Goal: Task Accomplishment & Management: Use online tool/utility

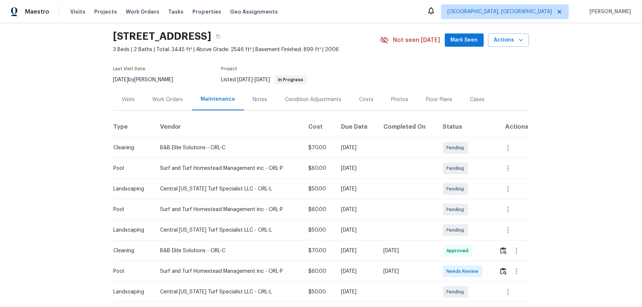
scroll to position [33, 0]
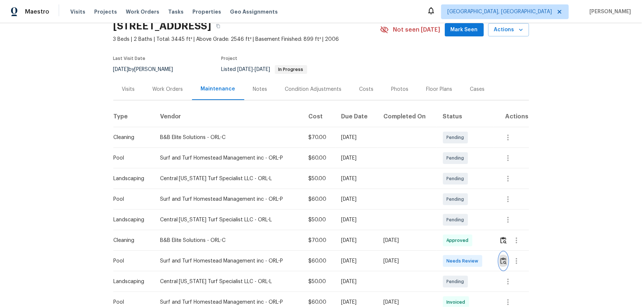
click at [500, 254] on button "button" at bounding box center [503, 261] width 8 height 18
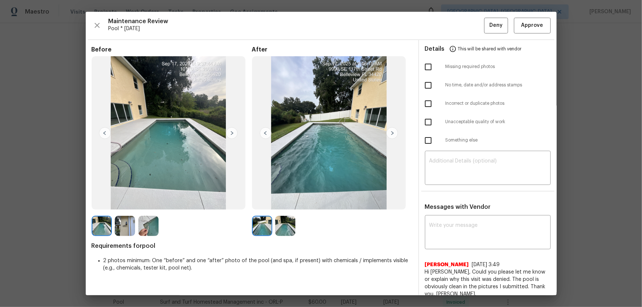
click at [280, 230] on img at bounding box center [285, 226] width 20 height 20
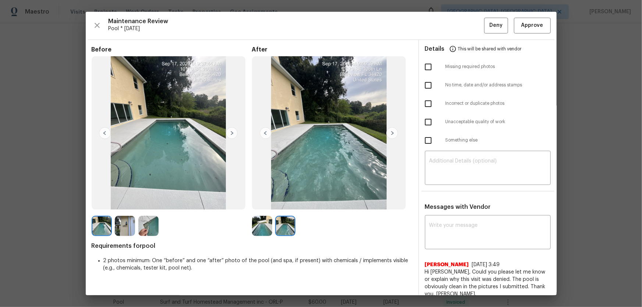
click at [258, 231] on img at bounding box center [262, 226] width 20 height 20
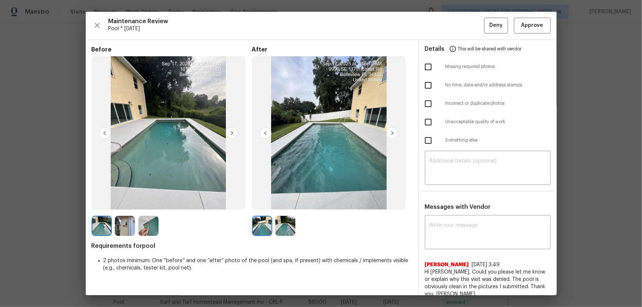
click at [291, 226] on img at bounding box center [285, 226] width 20 height 20
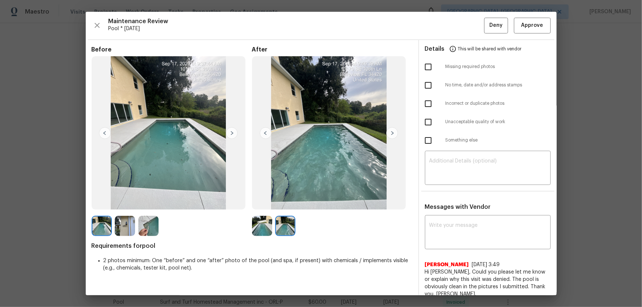
click at [125, 228] on img at bounding box center [125, 226] width 20 height 20
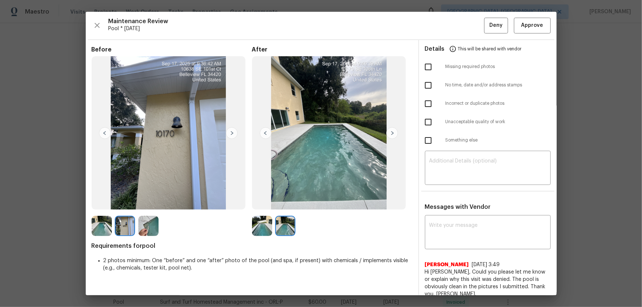
click at [152, 230] on img at bounding box center [148, 226] width 20 height 20
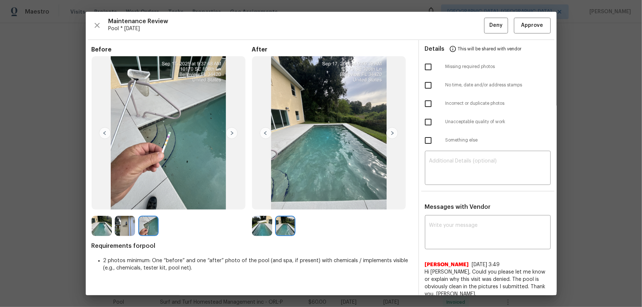
click at [105, 228] on img at bounding box center [102, 226] width 20 height 20
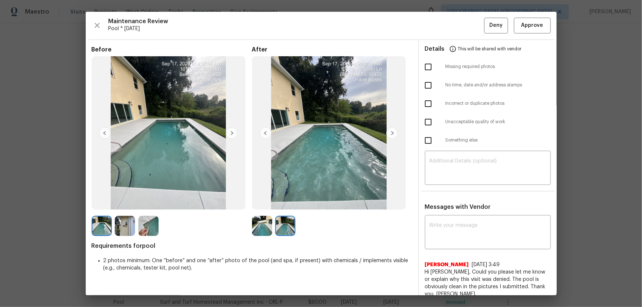
click at [124, 228] on img at bounding box center [125, 226] width 20 height 20
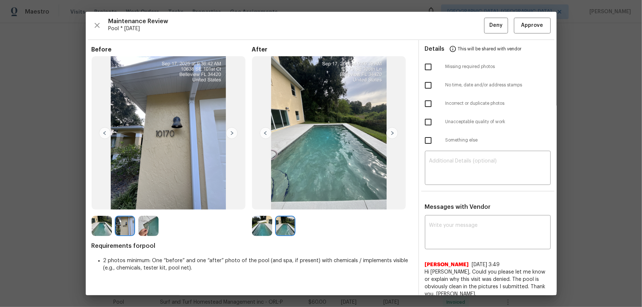
click at [142, 227] on img at bounding box center [148, 226] width 20 height 20
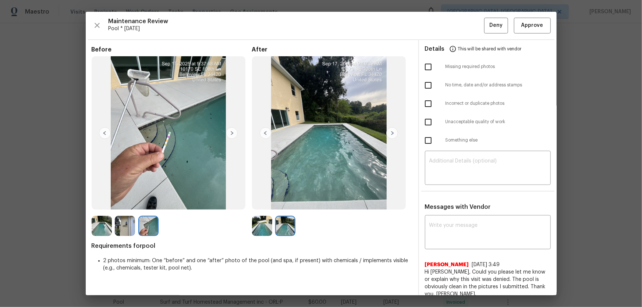
click at [255, 224] on img at bounding box center [262, 226] width 20 height 20
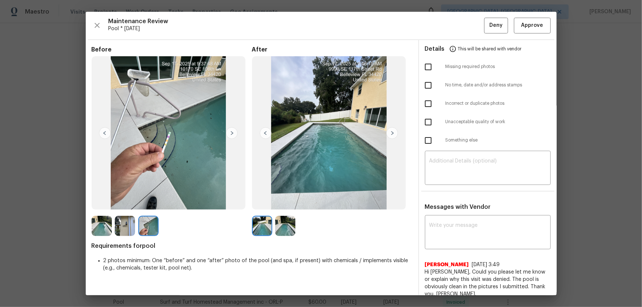
click at [278, 230] on img at bounding box center [285, 226] width 20 height 20
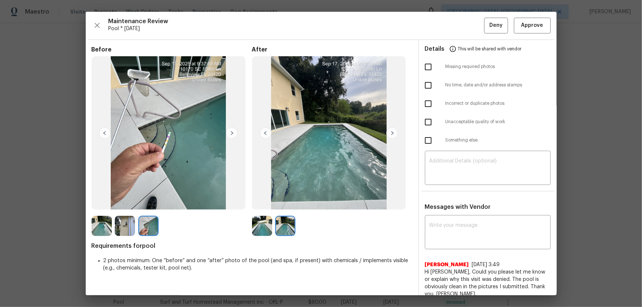
click at [266, 226] on img at bounding box center [262, 226] width 20 height 20
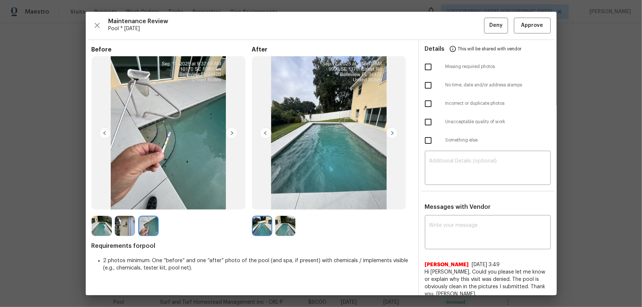
click at [282, 226] on img at bounding box center [285, 226] width 20 height 20
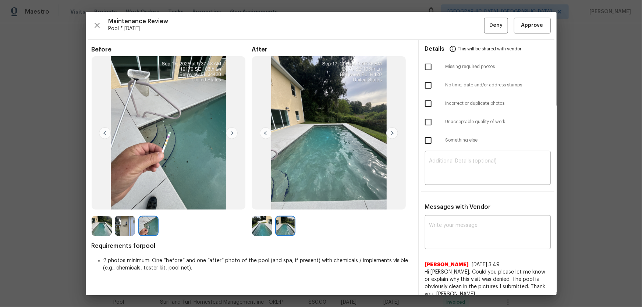
click at [130, 226] on img at bounding box center [125, 226] width 20 height 20
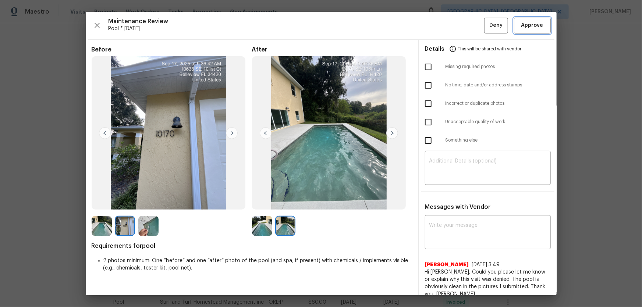
click at [528, 26] on span "Approve" at bounding box center [532, 25] width 22 height 9
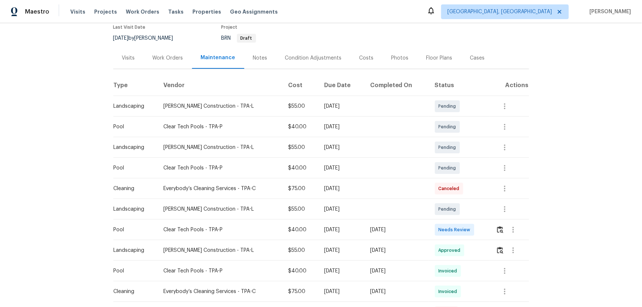
scroll to position [67, 0]
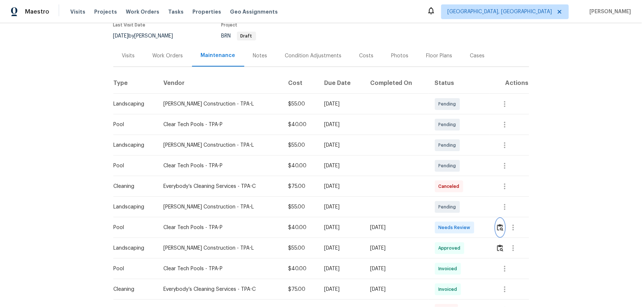
click at [457, 203] on img "button" at bounding box center [500, 227] width 6 height 7
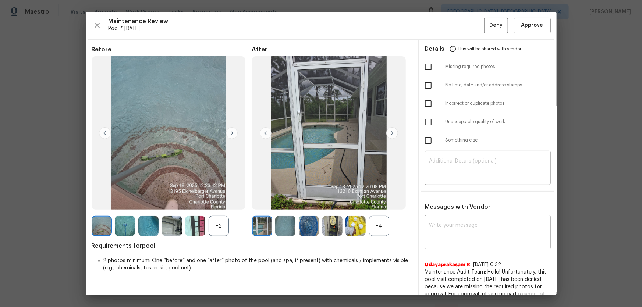
click at [375, 203] on div "+4" at bounding box center [379, 226] width 20 height 20
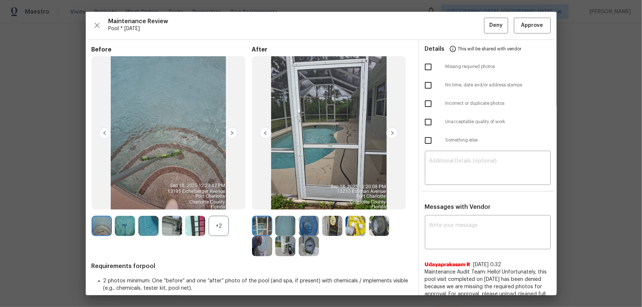
click at [222, 203] on div "+2" at bounding box center [219, 226] width 20 height 20
click at [282, 203] on img at bounding box center [285, 226] width 20 height 20
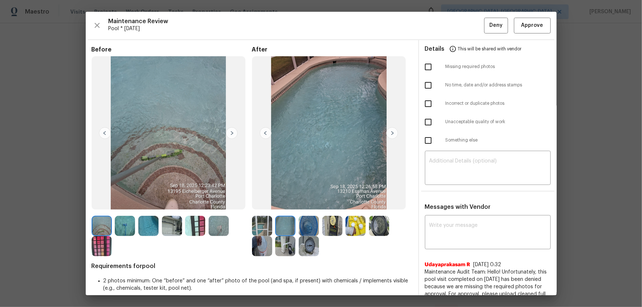
click at [304, 203] on img at bounding box center [309, 226] width 20 height 20
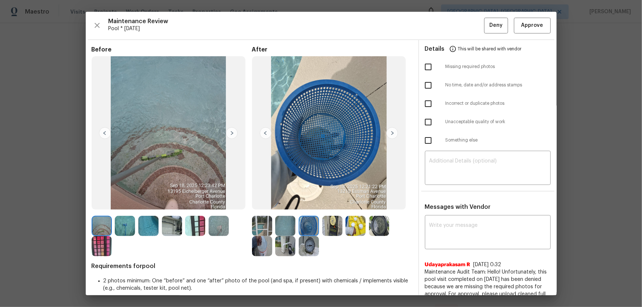
click at [327, 203] on img at bounding box center [332, 226] width 20 height 20
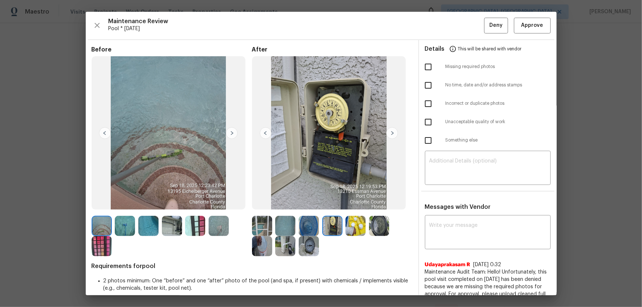
click at [345, 203] on img at bounding box center [355, 226] width 20 height 20
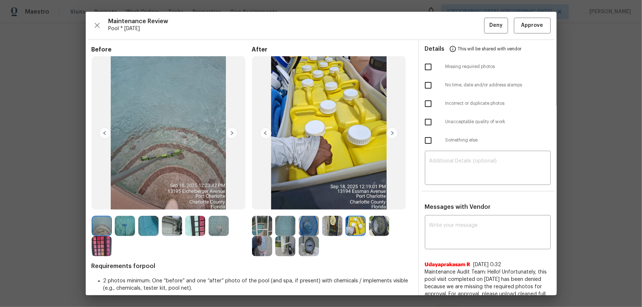
click at [260, 203] on img at bounding box center [262, 226] width 20 height 20
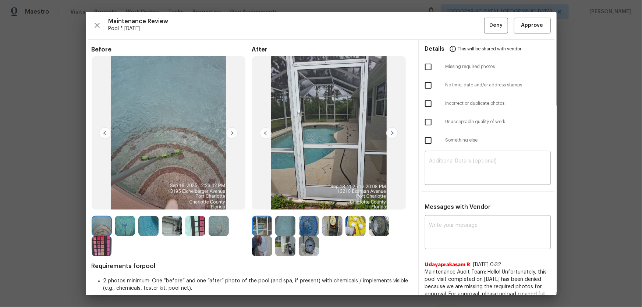
click at [280, 203] on img at bounding box center [285, 226] width 20 height 20
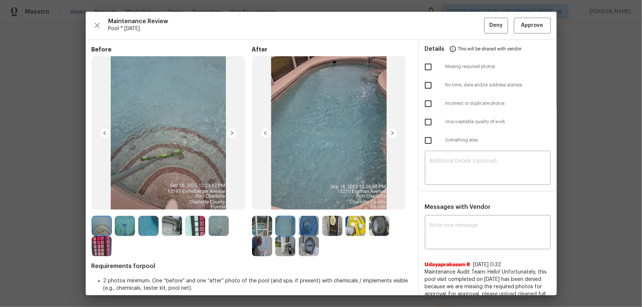
click at [311, 203] on img at bounding box center [309, 226] width 20 height 20
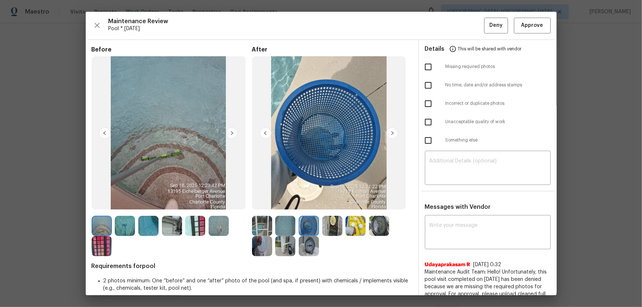
click at [331, 203] on img at bounding box center [332, 226] width 20 height 20
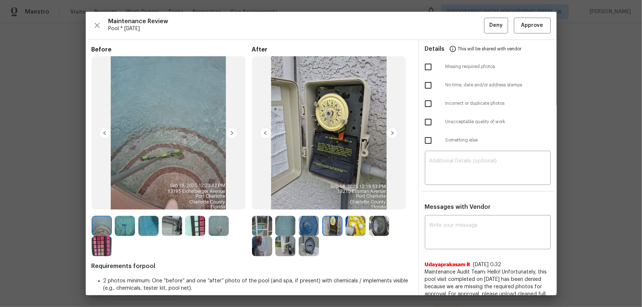
click at [351, 203] on img at bounding box center [355, 226] width 20 height 20
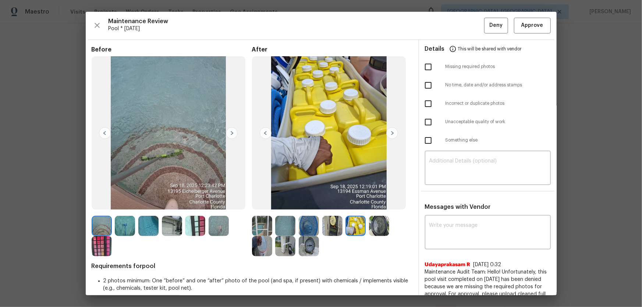
click at [373, 203] on img at bounding box center [379, 226] width 20 height 20
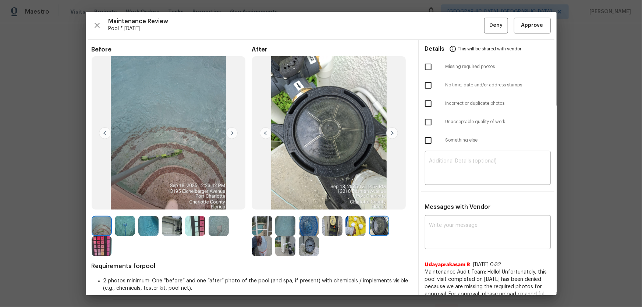
click at [265, 203] on img at bounding box center [262, 246] width 20 height 20
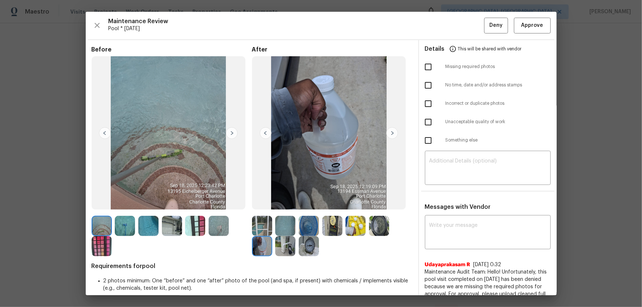
click at [275, 203] on img at bounding box center [285, 246] width 20 height 20
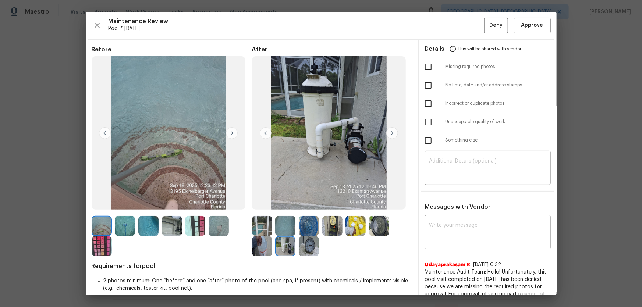
click at [305, 203] on img at bounding box center [309, 246] width 20 height 20
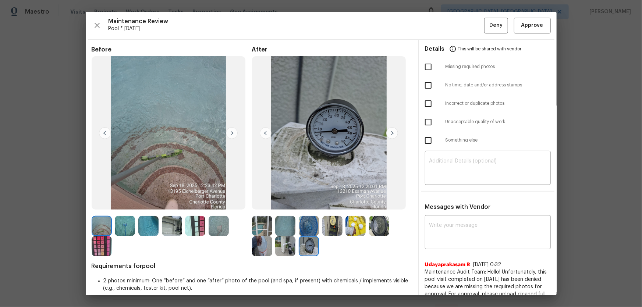
click at [283, 203] on img at bounding box center [285, 226] width 20 height 20
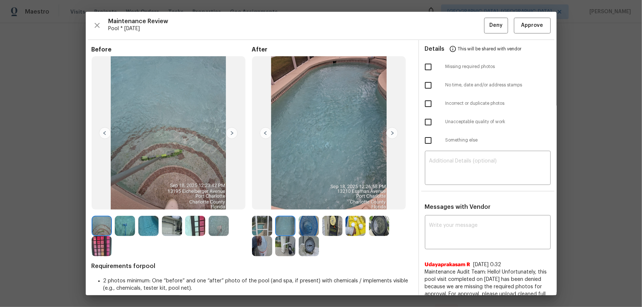
click at [180, 203] on img at bounding box center [172, 226] width 20 height 20
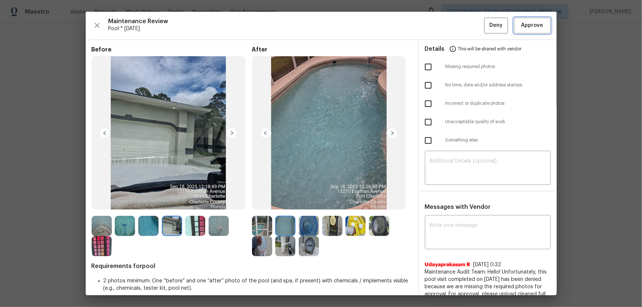
click at [457, 21] on span "Approve" at bounding box center [532, 25] width 22 height 9
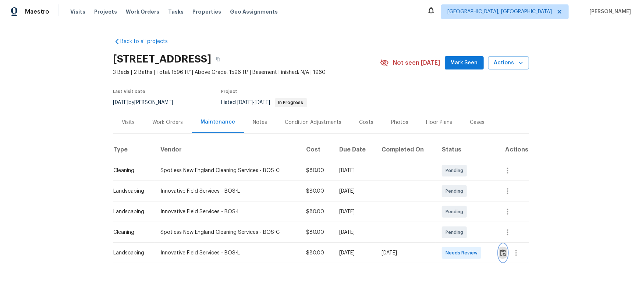
click at [457, 203] on img "button" at bounding box center [503, 252] width 6 height 7
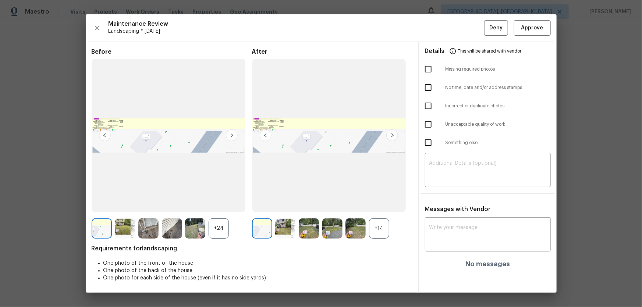
click at [388, 203] on div "+14" at bounding box center [379, 229] width 20 height 20
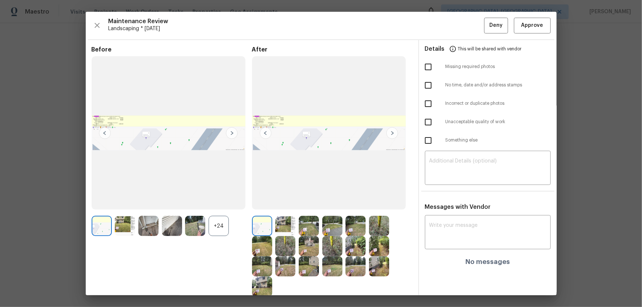
click at [219, 203] on div "+24" at bounding box center [219, 226] width 20 height 20
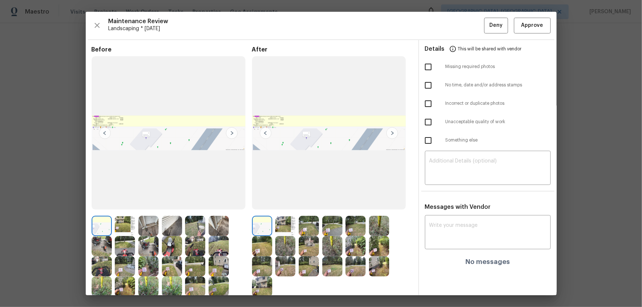
scroll to position [33, 0]
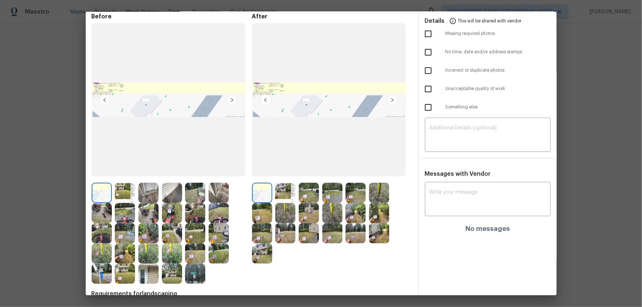
click at [279, 190] on img at bounding box center [285, 193] width 20 height 20
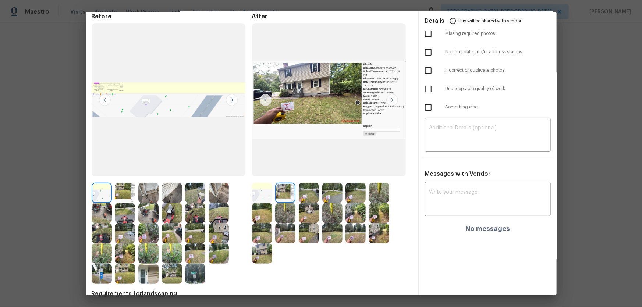
click at [290, 194] on img at bounding box center [285, 193] width 20 height 20
click at [309, 197] on img at bounding box center [309, 193] width 20 height 20
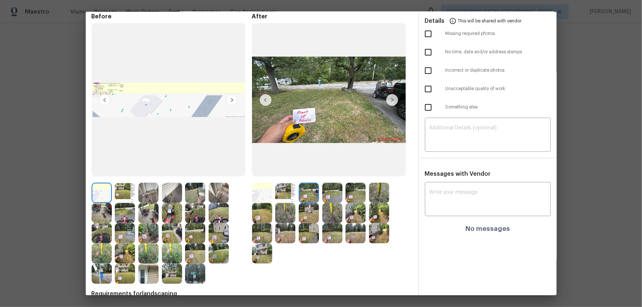
click at [323, 195] on img at bounding box center [332, 193] width 20 height 20
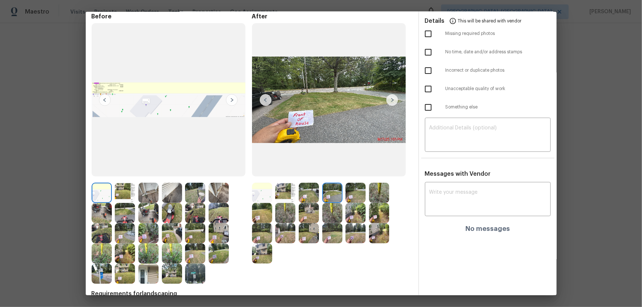
click at [355, 197] on img at bounding box center [355, 193] width 20 height 20
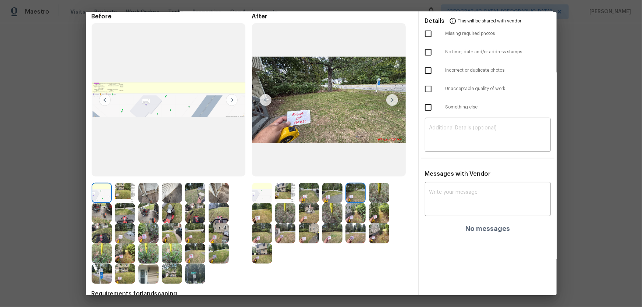
click at [378, 197] on img at bounding box center [379, 193] width 20 height 20
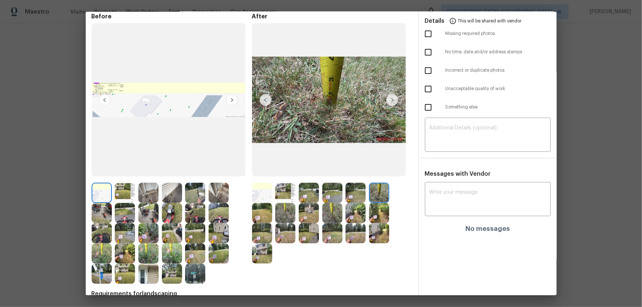
click at [262, 203] on img at bounding box center [262, 213] width 20 height 20
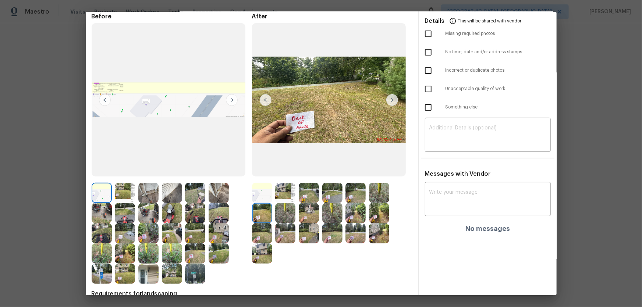
click at [288, 203] on img at bounding box center [285, 213] width 20 height 20
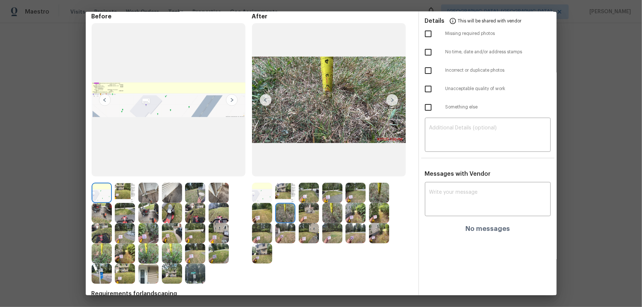
click at [302, 203] on img at bounding box center [309, 213] width 20 height 20
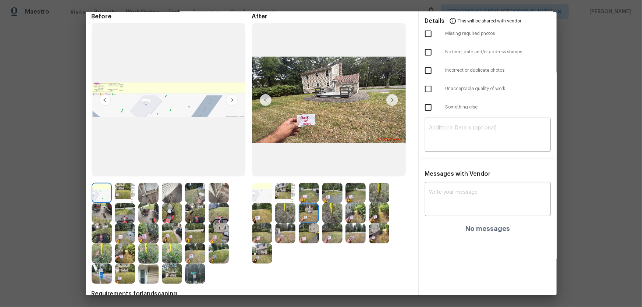
click at [326, 203] on img at bounding box center [332, 213] width 20 height 20
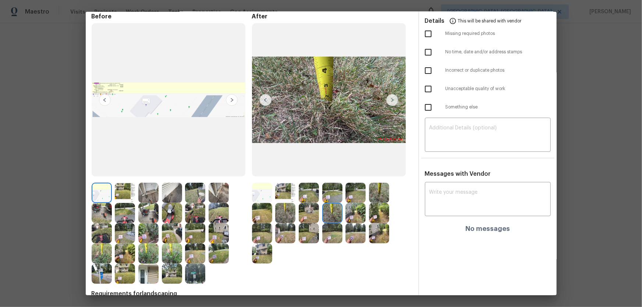
click at [354, 203] on img at bounding box center [355, 213] width 20 height 20
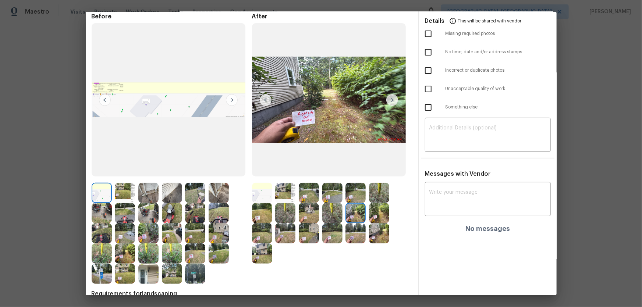
click at [372, 203] on img at bounding box center [379, 213] width 20 height 20
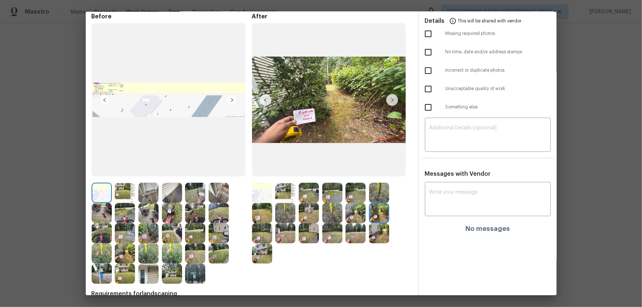
click at [267, 203] on img at bounding box center [262, 233] width 20 height 20
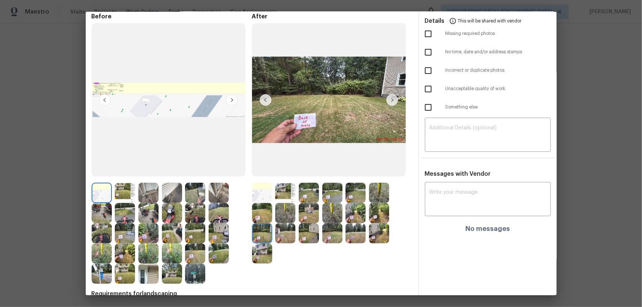
click at [293, 203] on img at bounding box center [285, 233] width 20 height 20
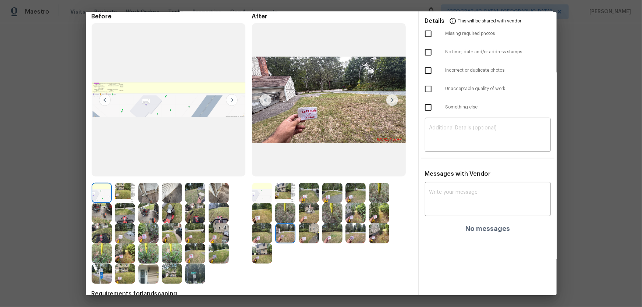
click at [305, 203] on img at bounding box center [309, 233] width 20 height 20
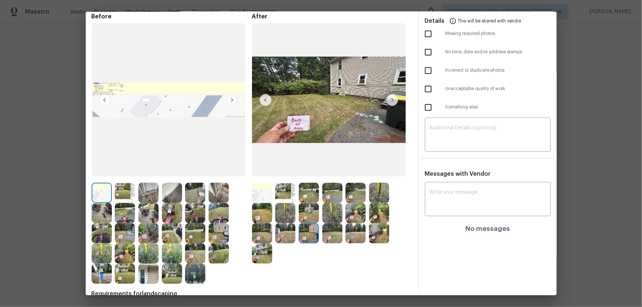
click at [332, 203] on img at bounding box center [332, 233] width 20 height 20
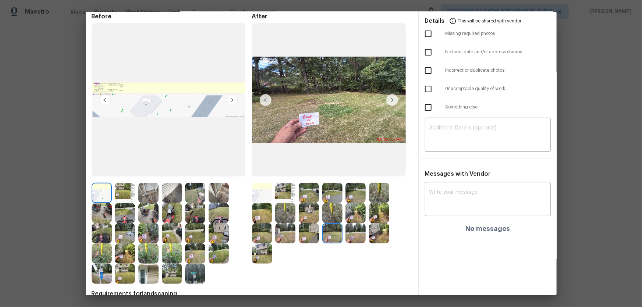
click at [357, 203] on img at bounding box center [355, 233] width 20 height 20
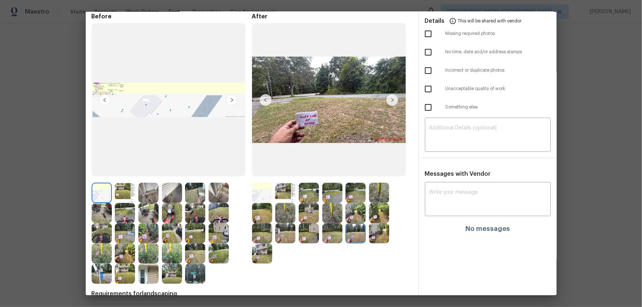
click at [382, 203] on img at bounding box center [379, 233] width 20 height 20
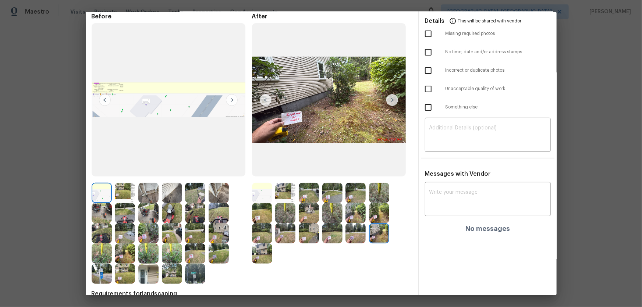
click at [262, 203] on img at bounding box center [262, 254] width 20 height 20
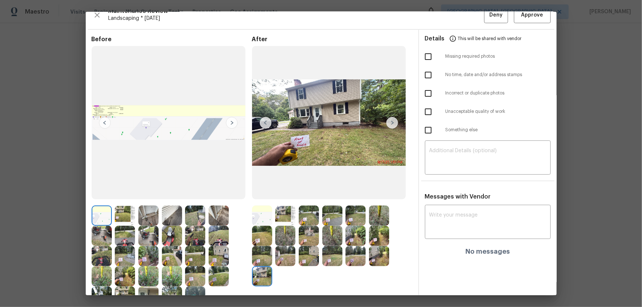
scroll to position [0, 0]
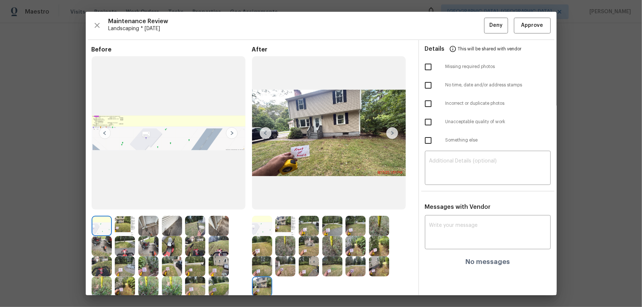
click at [128, 203] on img at bounding box center [125, 226] width 20 height 20
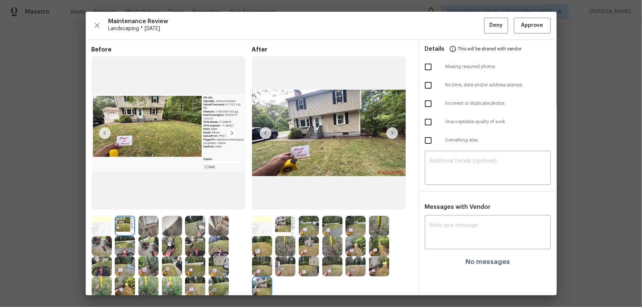
click at [138, 203] on img at bounding box center [148, 226] width 20 height 20
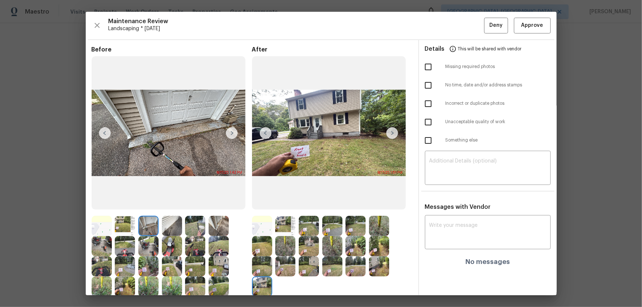
click at [170, 203] on img at bounding box center [172, 226] width 20 height 20
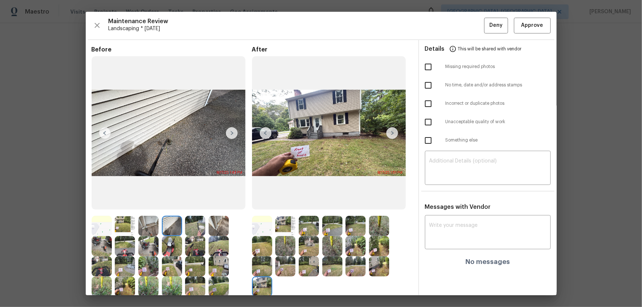
click at [201, 203] on img at bounding box center [195, 226] width 20 height 20
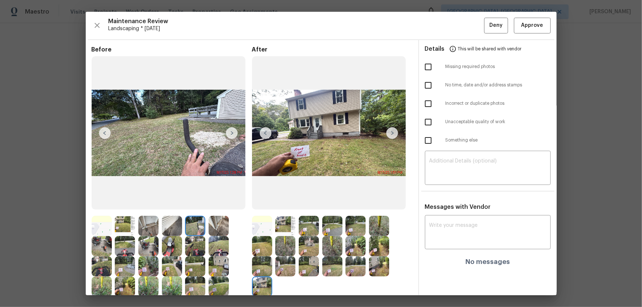
click at [210, 203] on img at bounding box center [219, 226] width 20 height 20
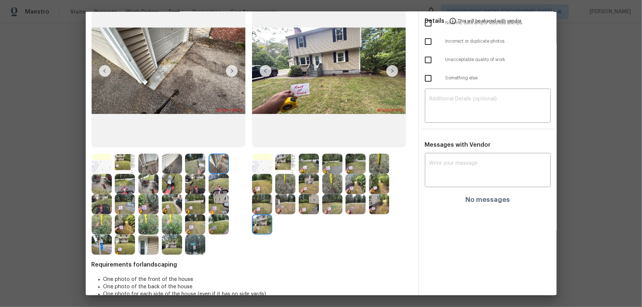
scroll to position [67, 0]
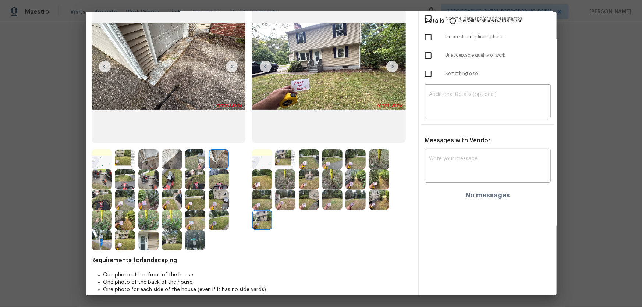
click at [100, 184] on img at bounding box center [102, 180] width 20 height 20
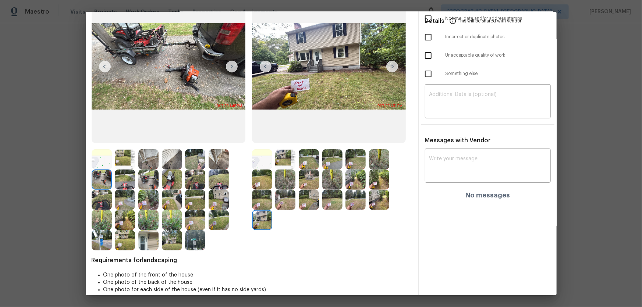
click at [129, 186] on img at bounding box center [125, 180] width 20 height 20
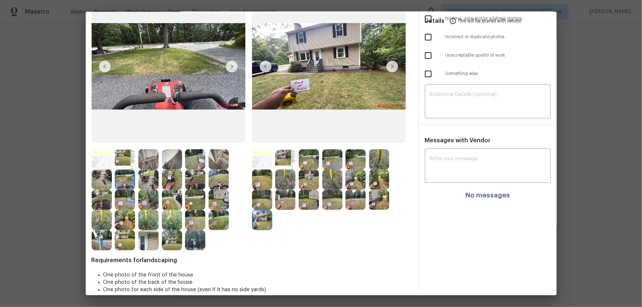
click at [150, 186] on img at bounding box center [148, 180] width 20 height 20
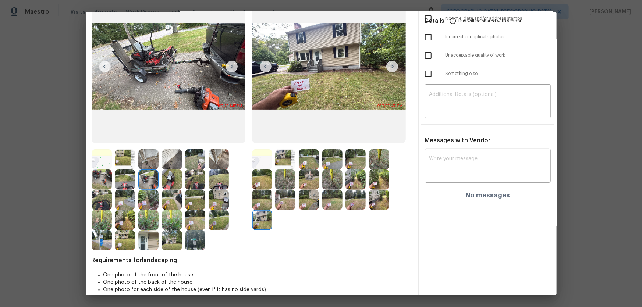
click at [186, 190] on div at bounding box center [197, 200] width 24 height 20
click at [213, 195] on img at bounding box center [219, 200] width 20 height 20
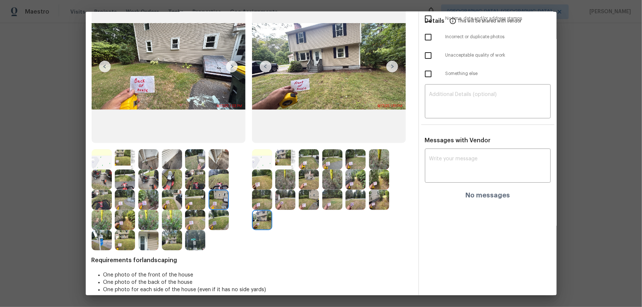
click at [96, 203] on img at bounding box center [102, 220] width 20 height 20
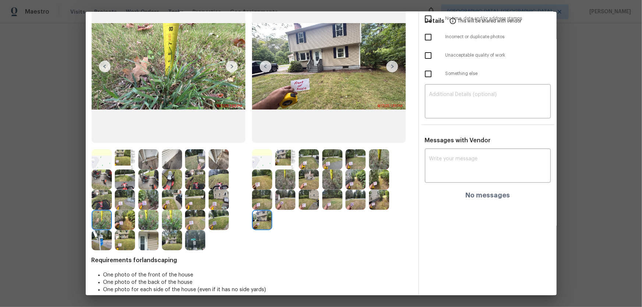
click at [106, 203] on img at bounding box center [102, 200] width 20 height 20
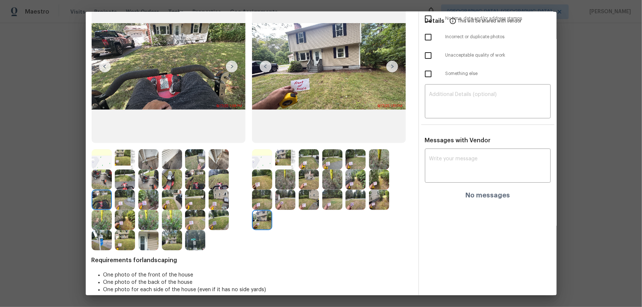
click at [124, 203] on img at bounding box center [125, 200] width 20 height 20
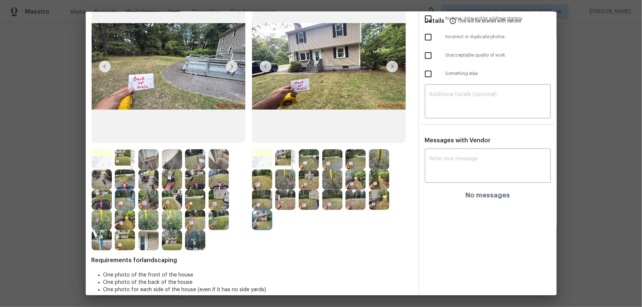
click at [136, 203] on div at bounding box center [127, 200] width 24 height 20
click at [163, 203] on img at bounding box center [172, 200] width 20 height 20
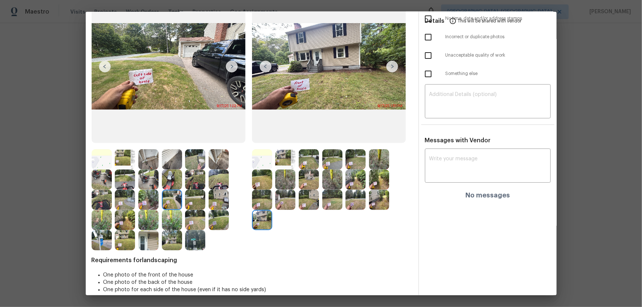
click at [187, 203] on img at bounding box center [195, 200] width 20 height 20
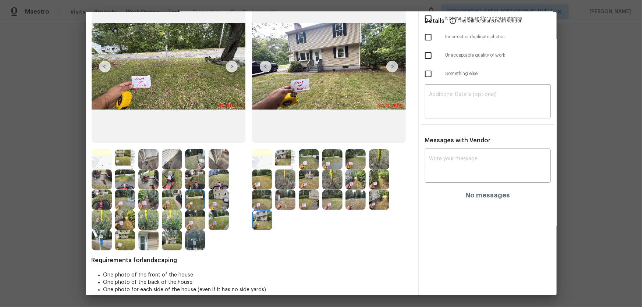
click at [216, 203] on img at bounding box center [219, 200] width 20 height 20
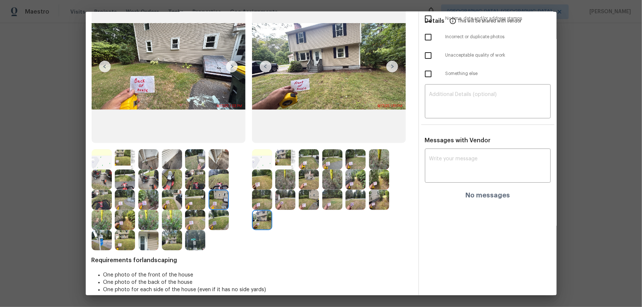
click at [208, 203] on div at bounding box center [197, 220] width 24 height 20
click at [171, 203] on img at bounding box center [172, 220] width 20 height 20
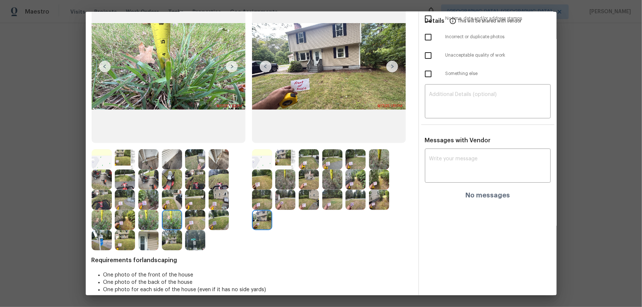
click at [176, 203] on img at bounding box center [172, 220] width 20 height 20
click at [192, 203] on img at bounding box center [195, 220] width 20 height 20
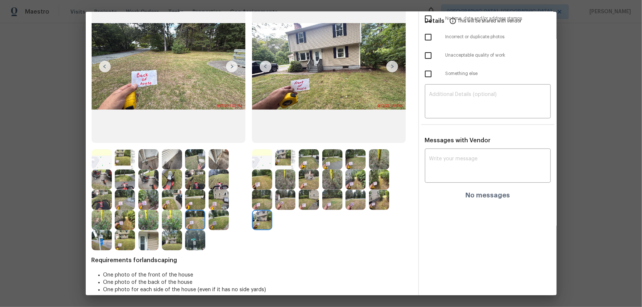
click at [282, 167] on img at bounding box center [285, 159] width 20 height 20
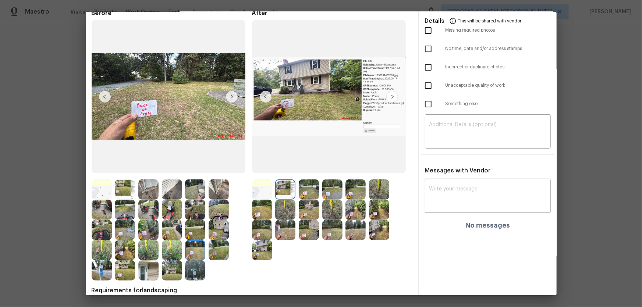
scroll to position [0, 0]
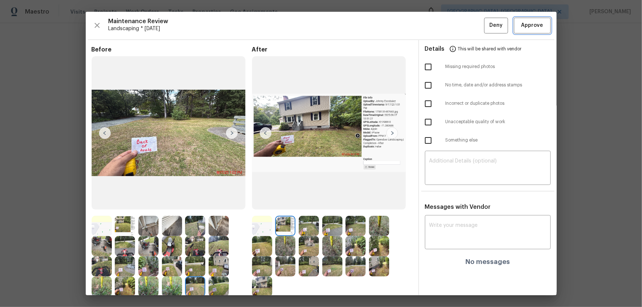
click at [457, 29] on span "Approve" at bounding box center [532, 25] width 22 height 9
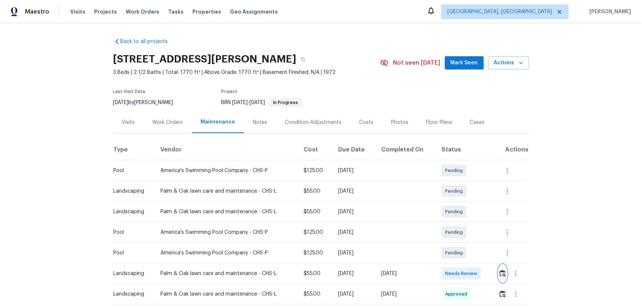
click at [457, 203] on img "button" at bounding box center [503, 273] width 6 height 7
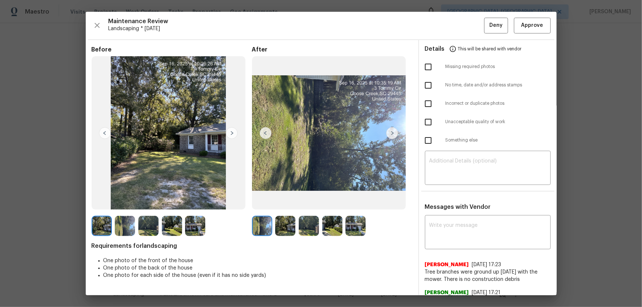
click at [289, 203] on img at bounding box center [285, 226] width 20 height 20
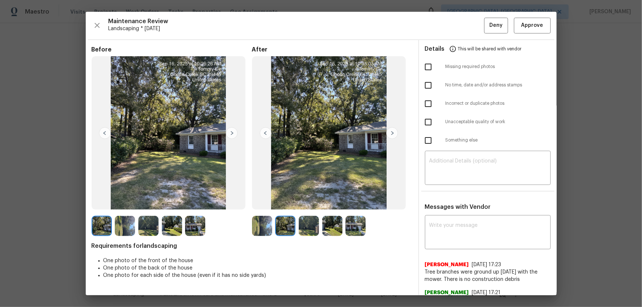
click at [305, 203] on img at bounding box center [309, 226] width 20 height 20
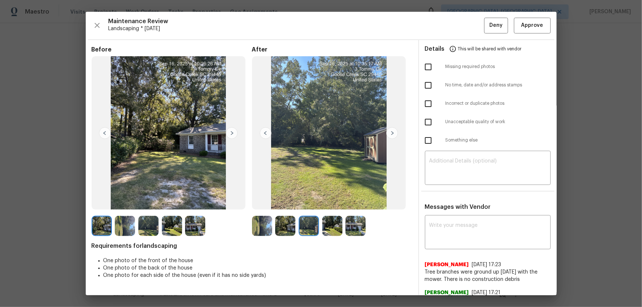
click at [327, 203] on img at bounding box center [332, 226] width 20 height 20
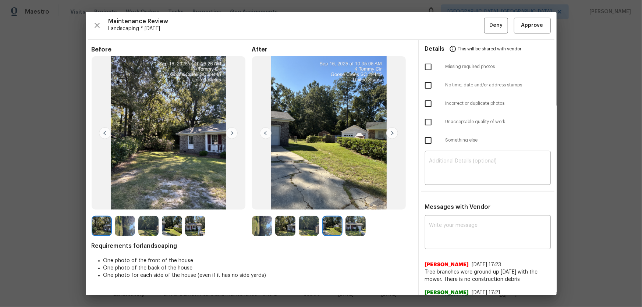
click at [352, 203] on img at bounding box center [355, 226] width 20 height 20
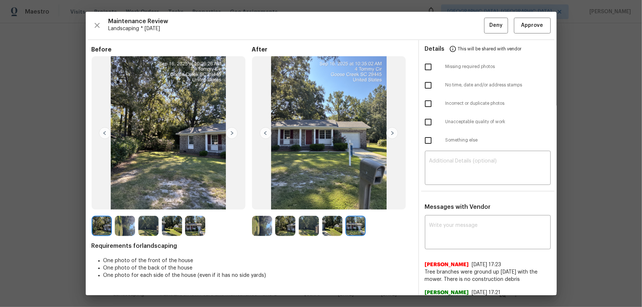
click at [258, 203] on img at bounding box center [262, 226] width 20 height 20
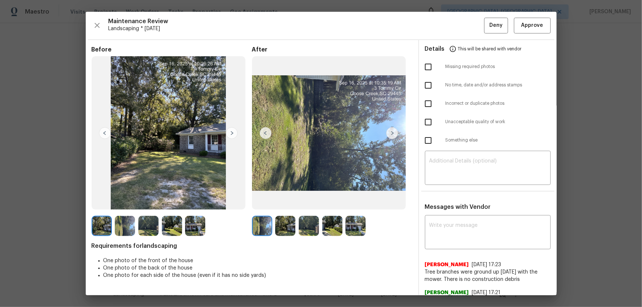
click at [287, 203] on img at bounding box center [285, 226] width 20 height 20
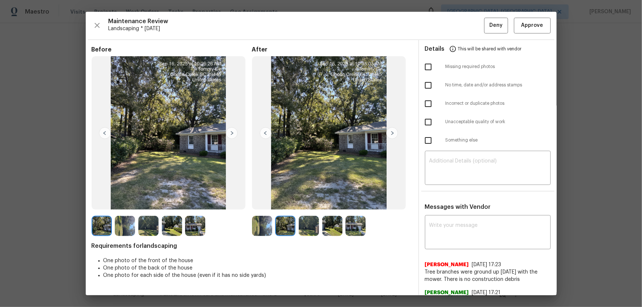
click at [304, 203] on img at bounding box center [309, 226] width 20 height 20
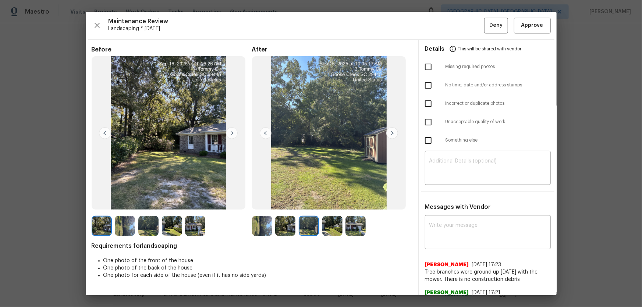
click at [328, 203] on img at bounding box center [332, 226] width 20 height 20
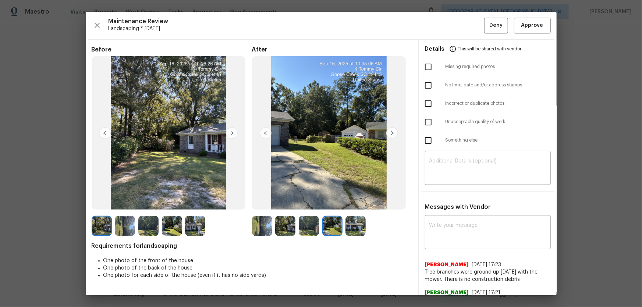
click at [351, 203] on img at bounding box center [355, 226] width 20 height 20
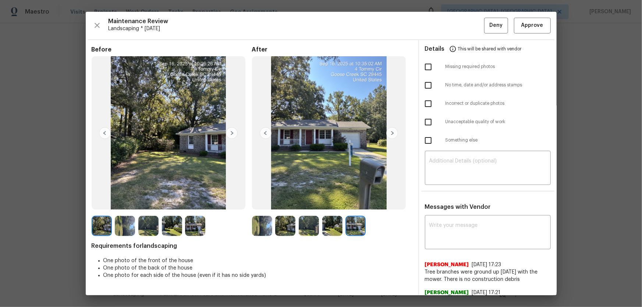
click at [258, 203] on img at bounding box center [262, 226] width 20 height 20
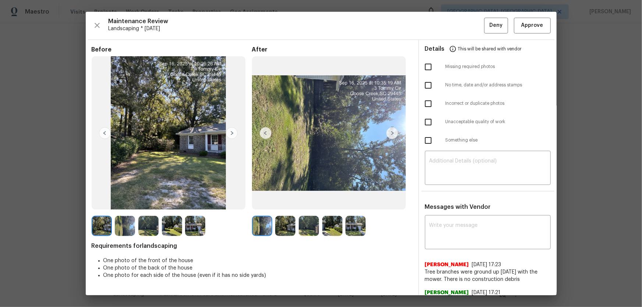
click at [275, 203] on img at bounding box center [285, 226] width 20 height 20
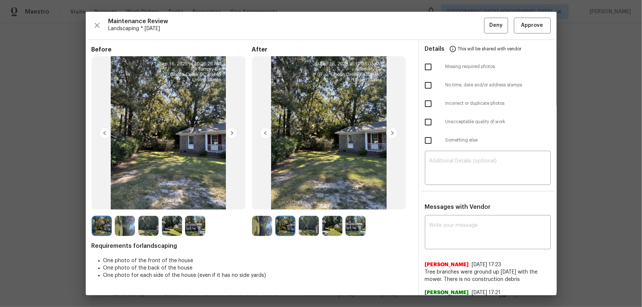
click at [302, 203] on img at bounding box center [309, 226] width 20 height 20
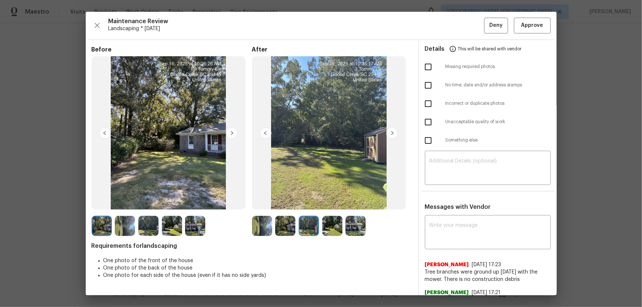
click at [327, 203] on img at bounding box center [332, 226] width 20 height 20
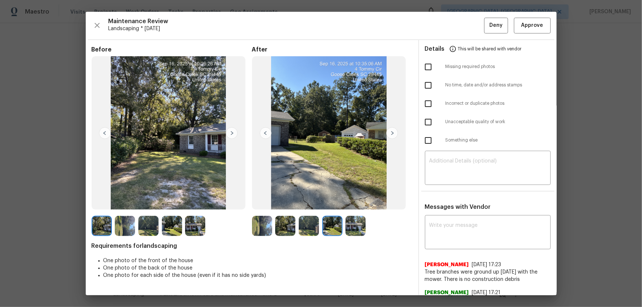
click at [341, 203] on div at bounding box center [334, 226] width 24 height 20
click at [266, 203] on img at bounding box center [262, 226] width 20 height 20
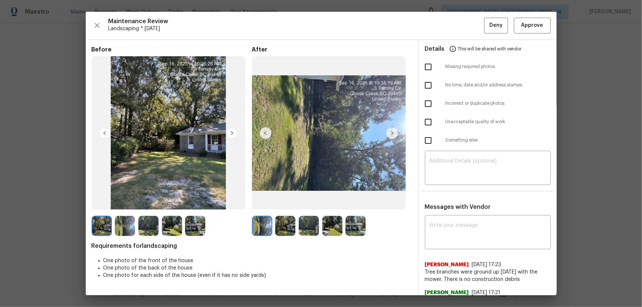
click at [280, 203] on img at bounding box center [285, 226] width 20 height 20
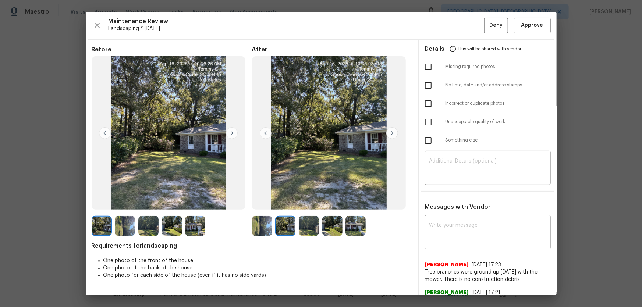
click at [309, 203] on img at bounding box center [309, 226] width 20 height 20
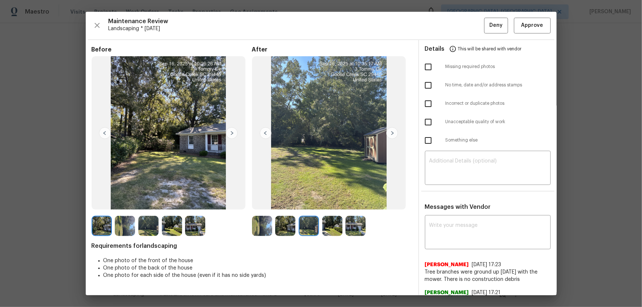
click at [329, 203] on img at bounding box center [332, 226] width 20 height 20
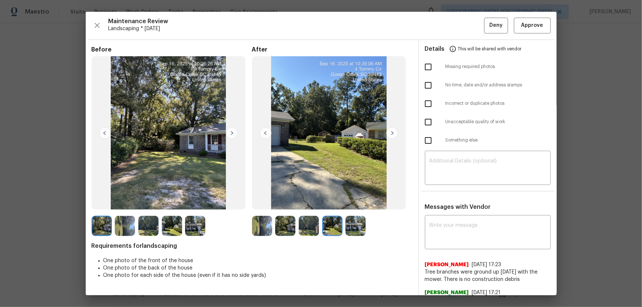
click at [350, 203] on img at bounding box center [355, 226] width 20 height 20
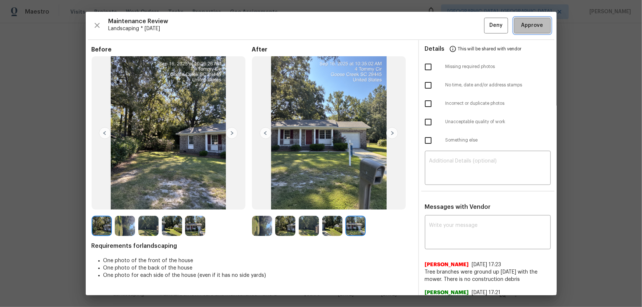
click at [457, 29] on span "Approve" at bounding box center [532, 25] width 22 height 9
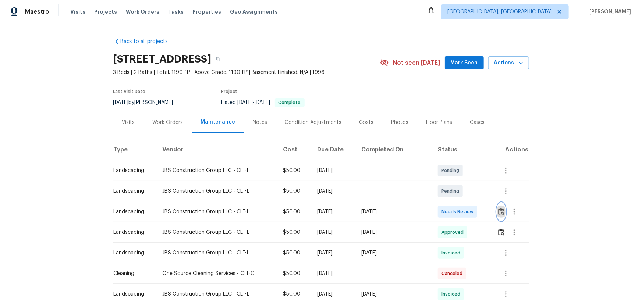
click at [457, 203] on button "button" at bounding box center [501, 212] width 8 height 18
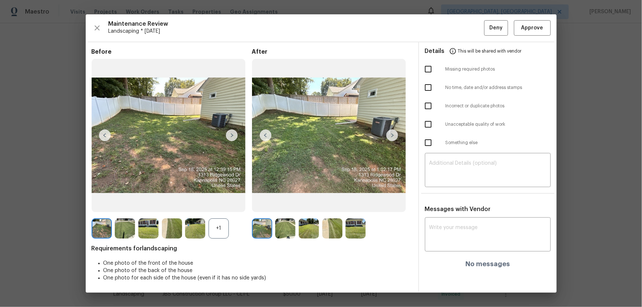
click at [223, 203] on div "+1" at bounding box center [219, 229] width 20 height 20
click at [285, 203] on img at bounding box center [285, 229] width 20 height 20
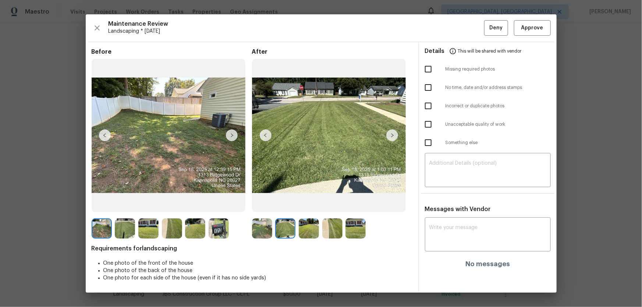
click at [309, 203] on img at bounding box center [309, 229] width 20 height 20
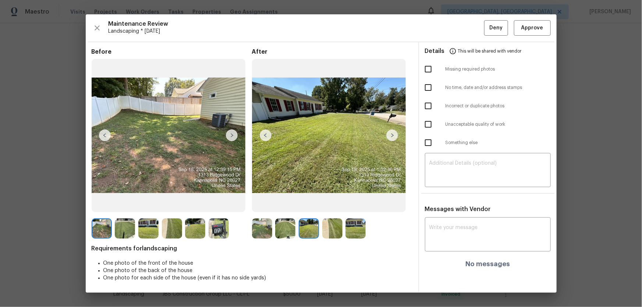
click at [334, 203] on img at bounding box center [332, 229] width 20 height 20
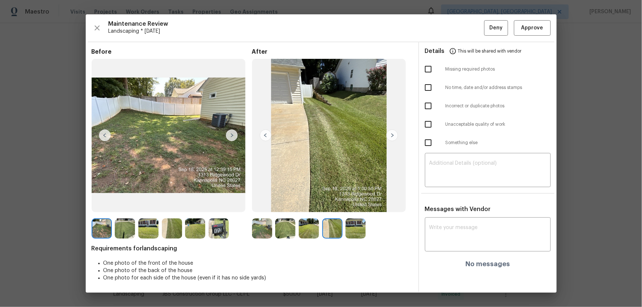
click at [352, 203] on img at bounding box center [355, 229] width 20 height 20
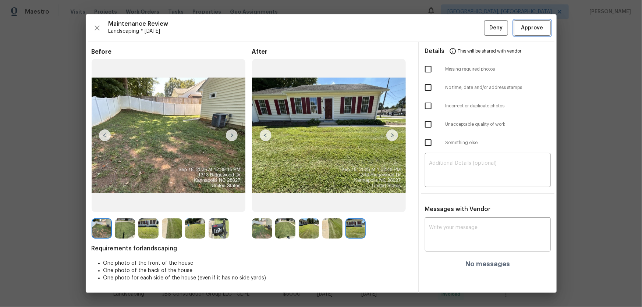
click at [457, 29] on span "Approve" at bounding box center [532, 28] width 22 height 9
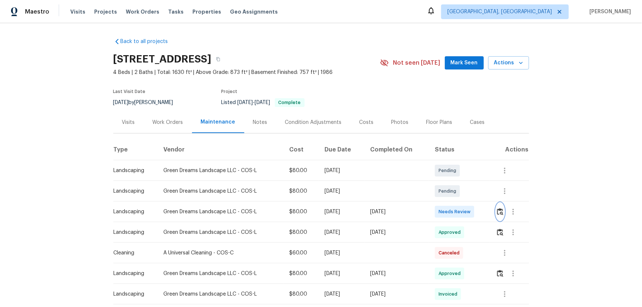
click at [457, 203] on button "button" at bounding box center [500, 212] width 8 height 18
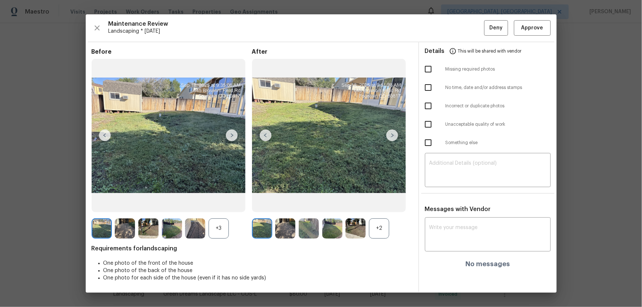
click at [386, 203] on div "+2" at bounding box center [379, 229] width 20 height 20
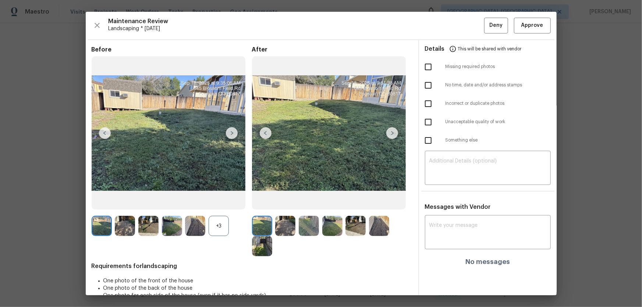
click at [216, 203] on div "+3" at bounding box center [219, 226] width 20 height 20
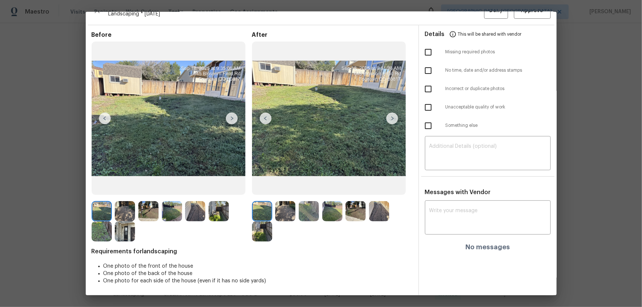
click at [275, 203] on img at bounding box center [285, 211] width 20 height 20
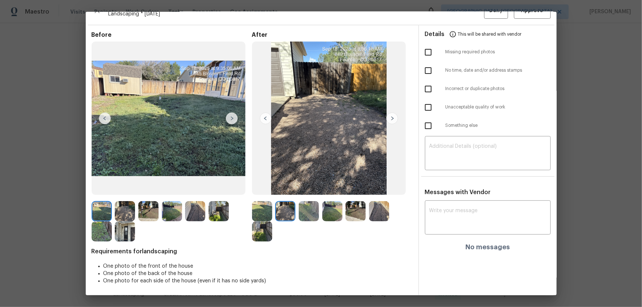
click at [315, 203] on img at bounding box center [309, 211] width 20 height 20
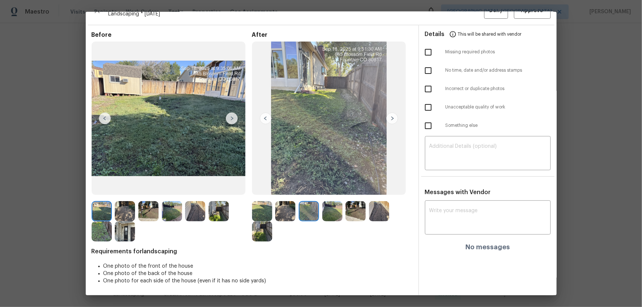
click at [336, 203] on img at bounding box center [332, 211] width 20 height 20
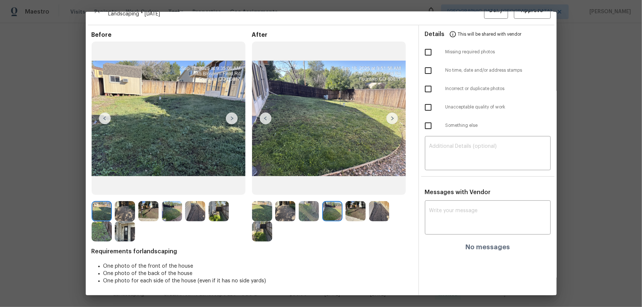
click at [369, 203] on img at bounding box center [379, 211] width 20 height 20
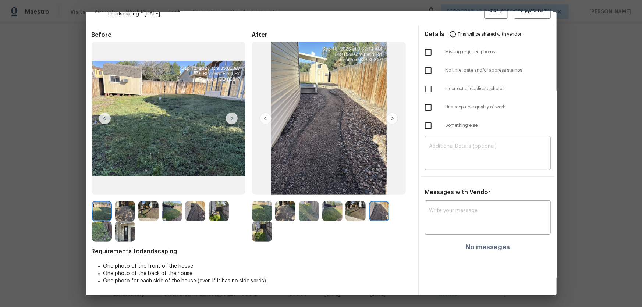
click at [347, 203] on img at bounding box center [355, 211] width 20 height 20
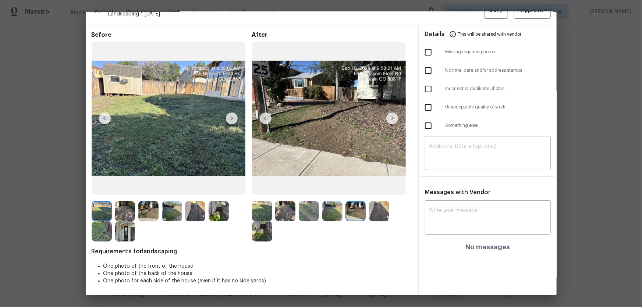
click at [255, 203] on img at bounding box center [262, 231] width 20 height 20
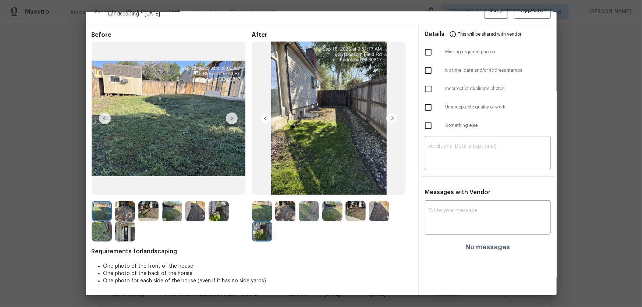
click at [119, 203] on img at bounding box center [125, 231] width 20 height 20
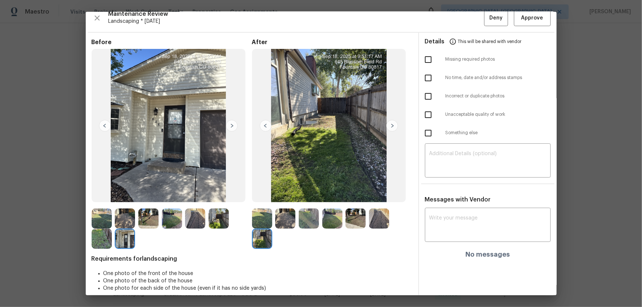
scroll to position [0, 0]
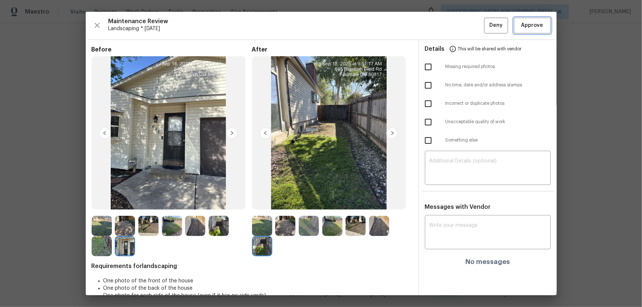
click at [457, 21] on span "Approve" at bounding box center [532, 25] width 22 height 9
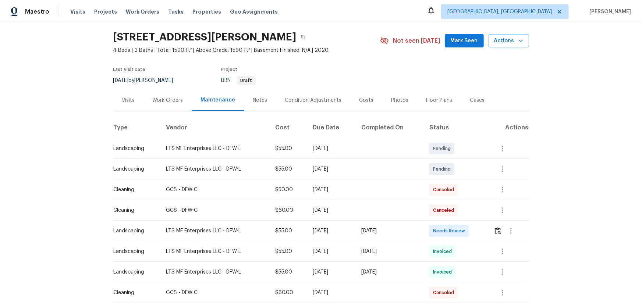
scroll to position [33, 0]
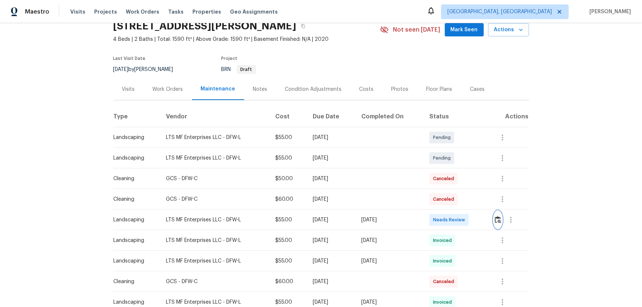
click at [457, 203] on button "button" at bounding box center [498, 220] width 8 height 18
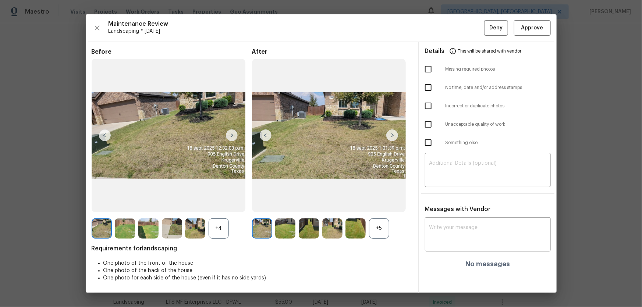
click at [380, 203] on div "+5" at bounding box center [379, 229] width 20 height 20
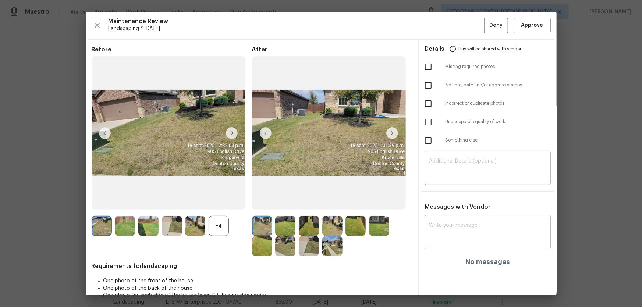
click at [227, 203] on div "+4" at bounding box center [219, 226] width 20 height 20
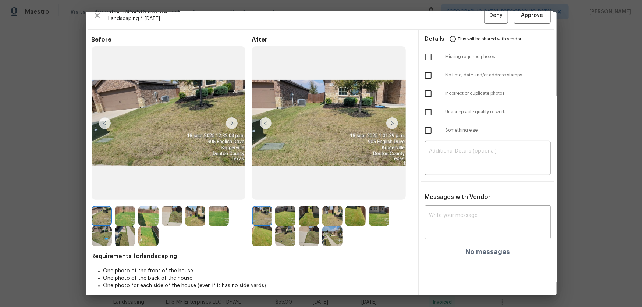
scroll to position [15, 0]
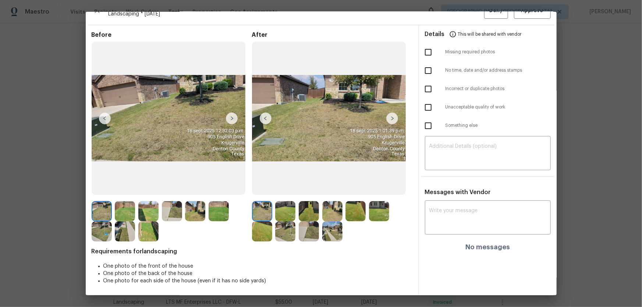
click at [287, 203] on img at bounding box center [285, 211] width 20 height 20
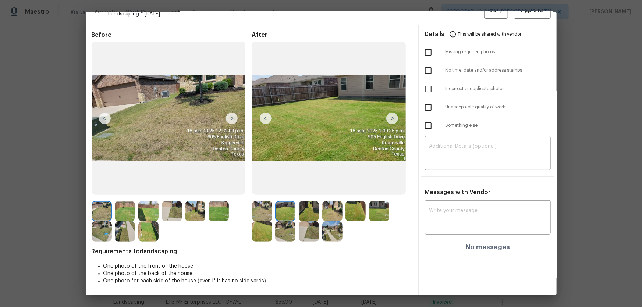
click at [299, 203] on img at bounding box center [309, 211] width 20 height 20
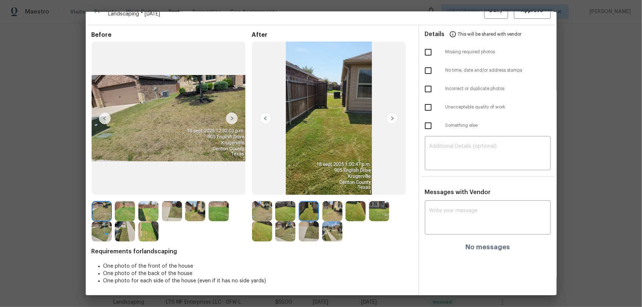
click at [323, 203] on img at bounding box center [332, 211] width 20 height 20
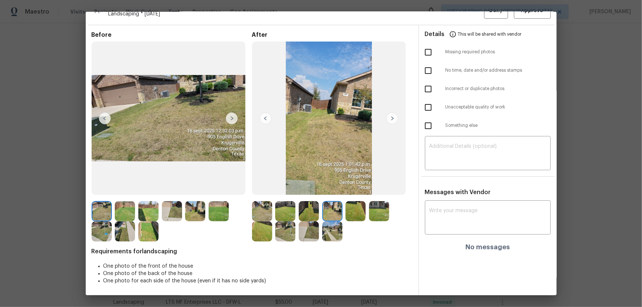
click at [345, 203] on img at bounding box center [355, 211] width 20 height 20
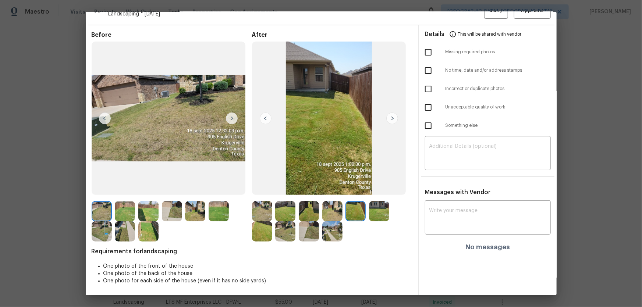
click at [378, 203] on img at bounding box center [379, 211] width 20 height 20
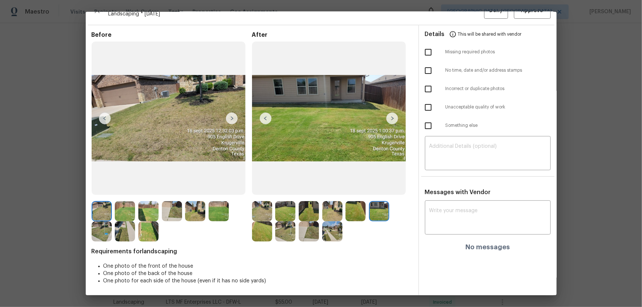
click at [267, 203] on img at bounding box center [262, 231] width 20 height 20
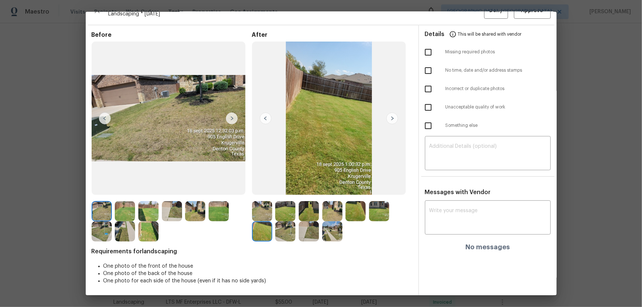
click at [283, 203] on img at bounding box center [285, 231] width 20 height 20
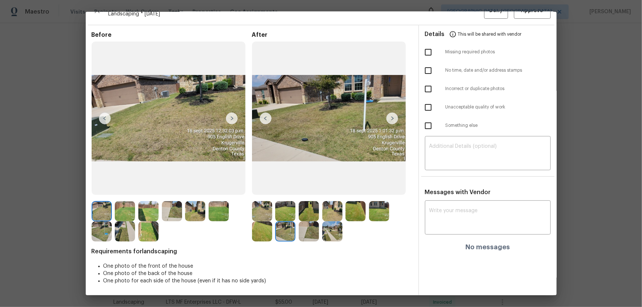
click at [305, 203] on img at bounding box center [309, 231] width 20 height 20
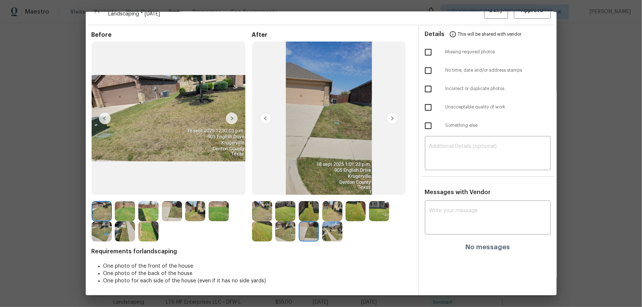
click at [337, 203] on img at bounding box center [332, 231] width 20 height 20
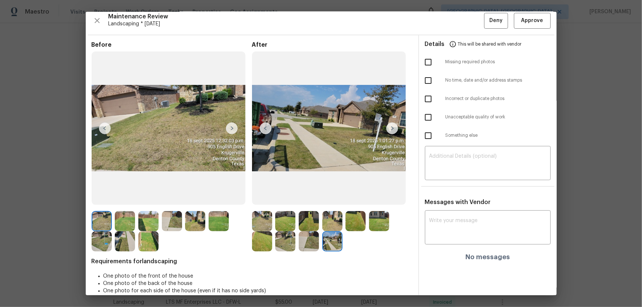
scroll to position [0, 0]
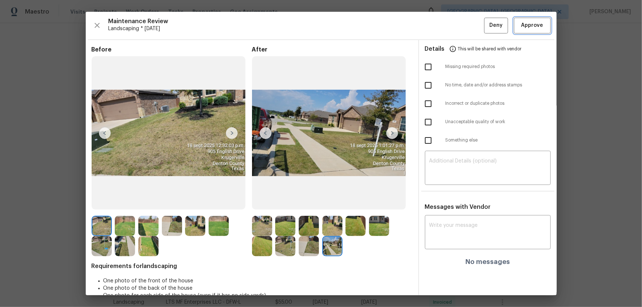
click at [457, 30] on button "Approve" at bounding box center [532, 26] width 37 height 16
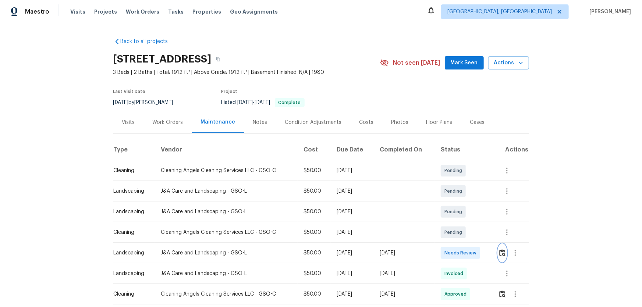
click at [457, 203] on img "button" at bounding box center [502, 252] width 6 height 7
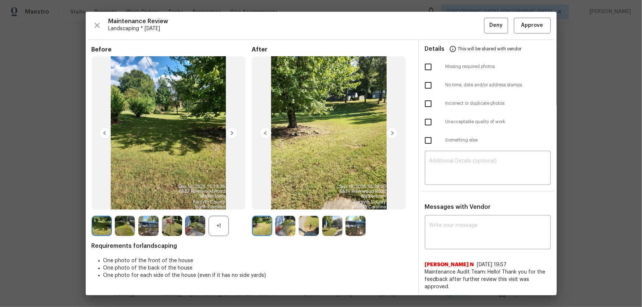
click at [213, 203] on div "+1" at bounding box center [219, 226] width 20 height 20
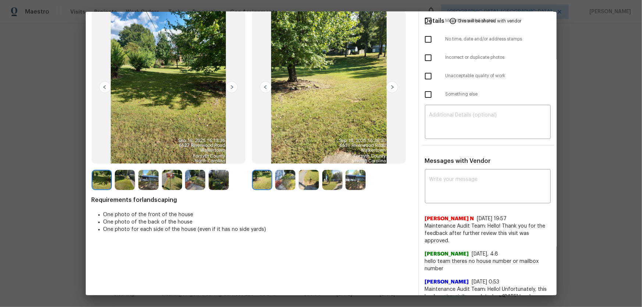
scroll to position [67, 0]
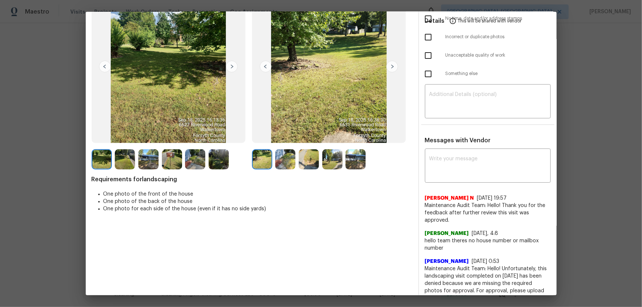
click at [284, 164] on img at bounding box center [285, 159] width 20 height 20
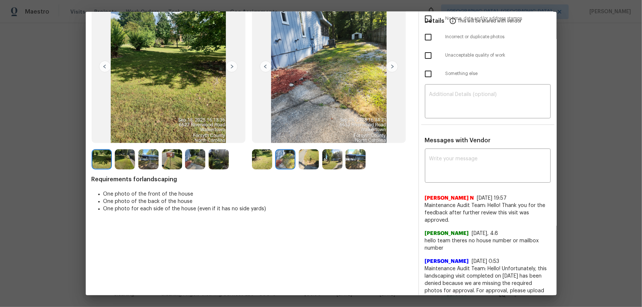
click at [299, 164] on img at bounding box center [309, 159] width 20 height 20
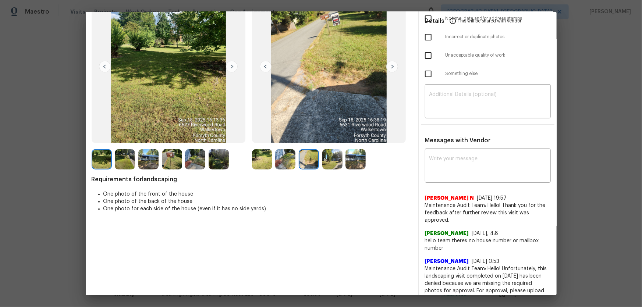
click at [328, 162] on img at bounding box center [332, 159] width 20 height 20
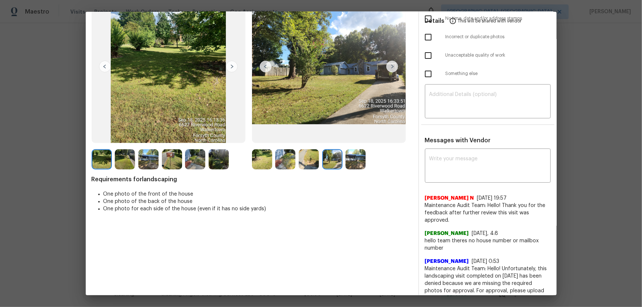
click at [353, 162] on img at bounding box center [355, 159] width 20 height 20
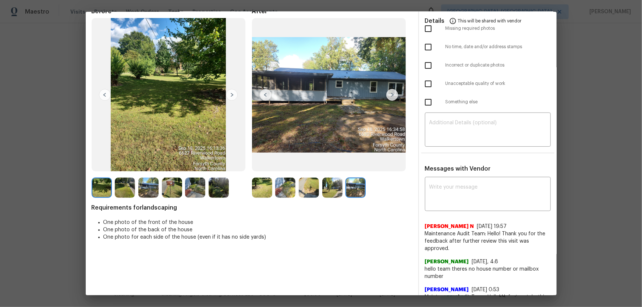
scroll to position [0, 0]
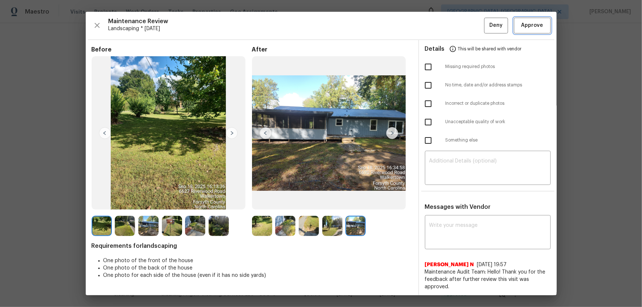
click at [457, 18] on button "Approve" at bounding box center [532, 26] width 37 height 16
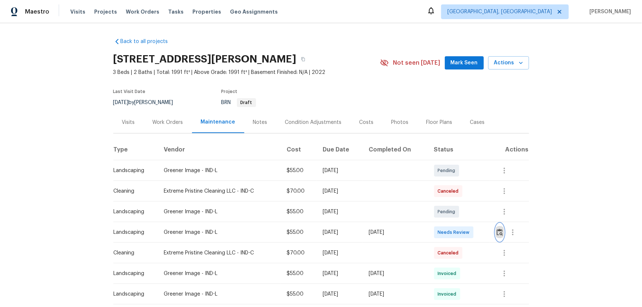
click at [457, 203] on img "button" at bounding box center [500, 232] width 6 height 7
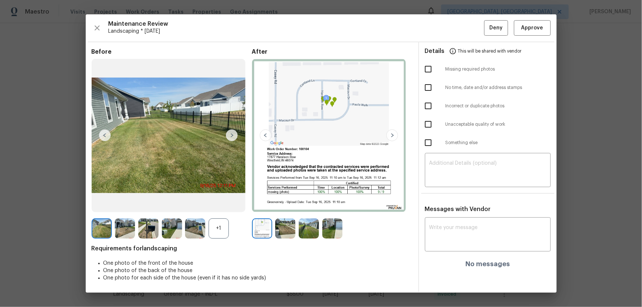
click at [218, 203] on div "+1" at bounding box center [219, 229] width 20 height 20
click at [288, 203] on img at bounding box center [285, 229] width 20 height 20
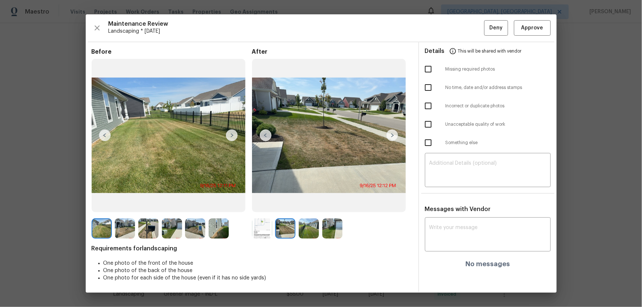
click at [315, 203] on img at bounding box center [309, 229] width 20 height 20
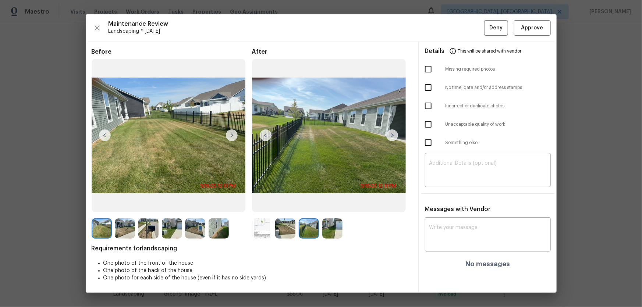
click at [321, 203] on div at bounding box center [311, 229] width 24 height 20
click at [440, 181] on textarea at bounding box center [487, 171] width 117 height 21
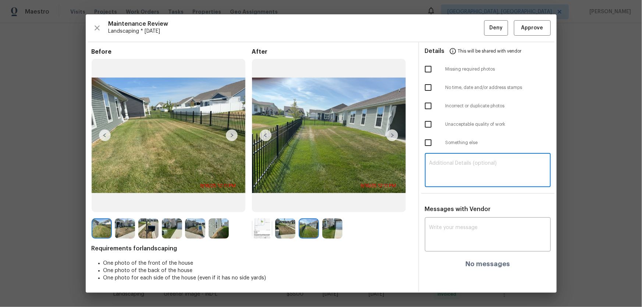
paste textarea "Maintenance Audit Team: Hello! Unfortunately, this landscaping visit completed …"
type textarea "Maintenance Audit Team: Hello! Unfortunately, this landscaping visit completed …"
click at [432, 203] on textarea at bounding box center [487, 235] width 117 height 21
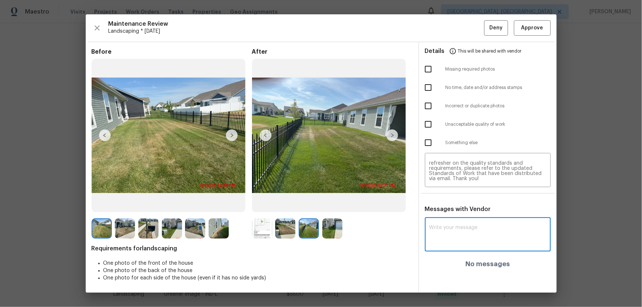
paste textarea "Maintenance Audit Team: Hello! Unfortunately, this landscaping visit completed …"
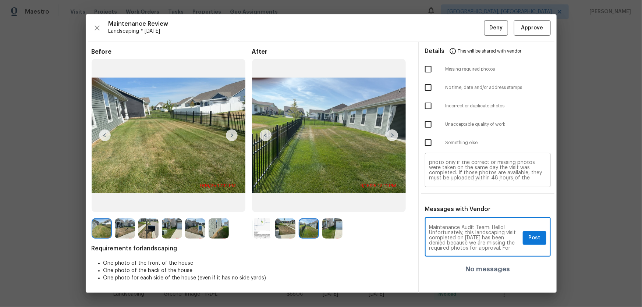
scroll to position [0, 0]
type textarea "Maintenance Audit Team: Hello! Unfortunately, this landscaping visit completed …"
click at [433, 72] on input "checkbox" at bounding box center [428, 68] width 15 height 15
checkbox input "true"
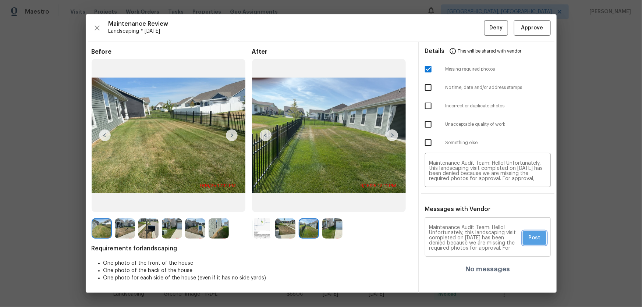
click at [457, 203] on span "Post" at bounding box center [535, 238] width 12 height 9
click at [457, 26] on span "Deny" at bounding box center [495, 28] width 13 height 9
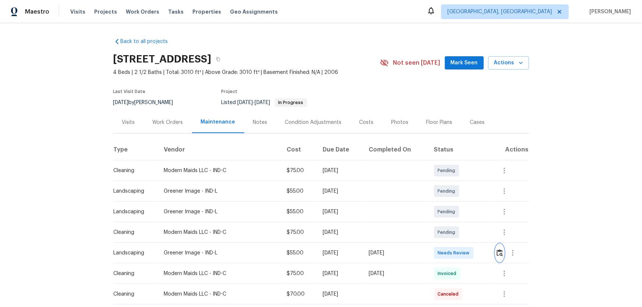
click at [457, 203] on button "button" at bounding box center [500, 253] width 8 height 18
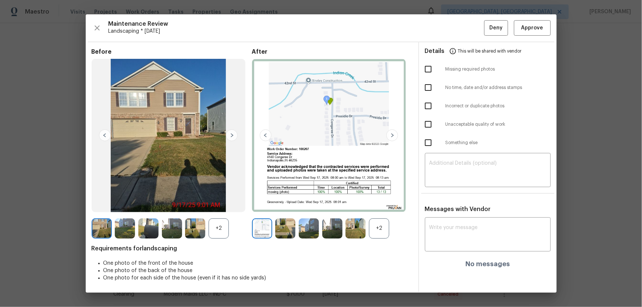
click at [378, 203] on div "+2" at bounding box center [379, 229] width 20 height 20
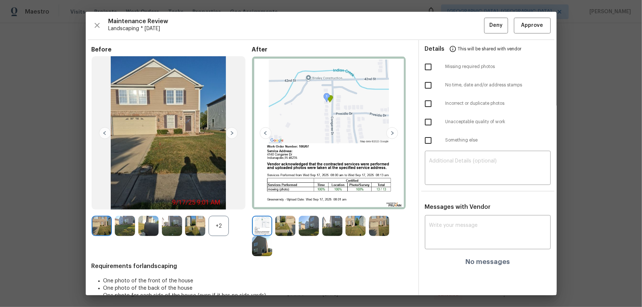
click at [225, 203] on div "+2" at bounding box center [219, 226] width 20 height 20
click at [282, 203] on img at bounding box center [285, 226] width 20 height 20
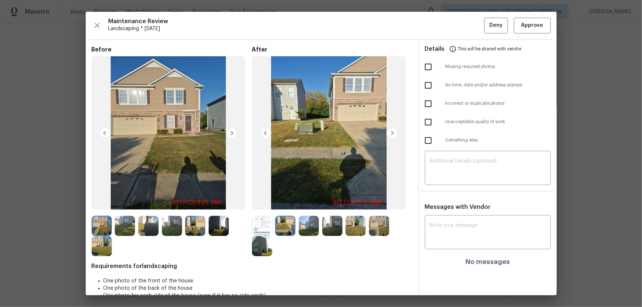
click at [304, 203] on img at bounding box center [309, 226] width 20 height 20
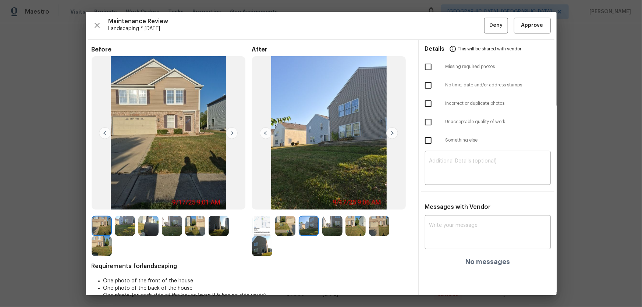
click at [332, 203] on img at bounding box center [332, 226] width 20 height 20
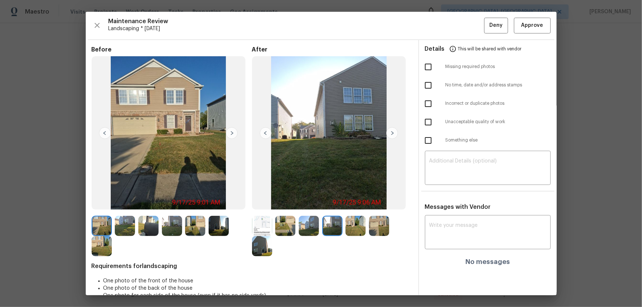
click at [358, 203] on img at bounding box center [355, 226] width 20 height 20
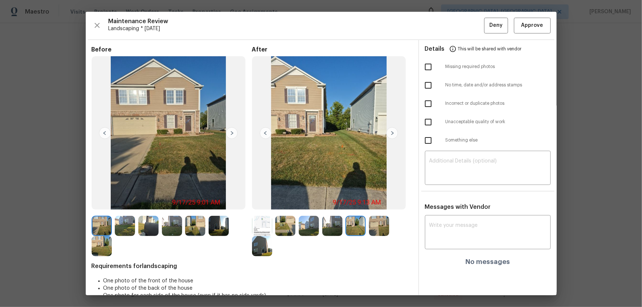
click at [370, 203] on img at bounding box center [379, 226] width 20 height 20
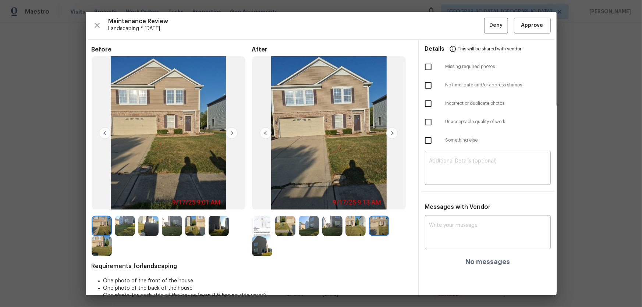
click at [260, 203] on img at bounding box center [262, 246] width 20 height 20
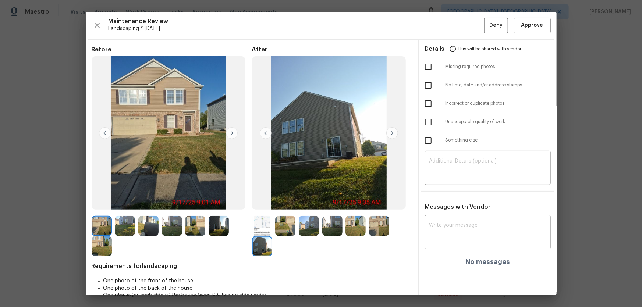
click at [277, 203] on img at bounding box center [285, 226] width 20 height 20
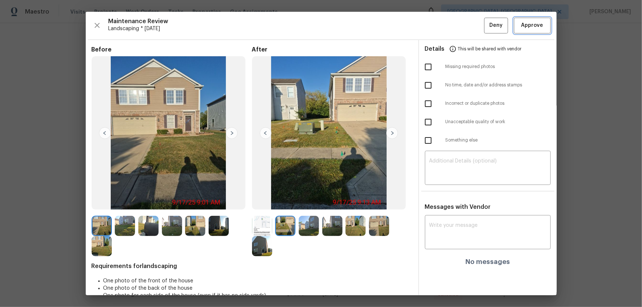
click at [457, 25] on span "Approve" at bounding box center [532, 25] width 22 height 9
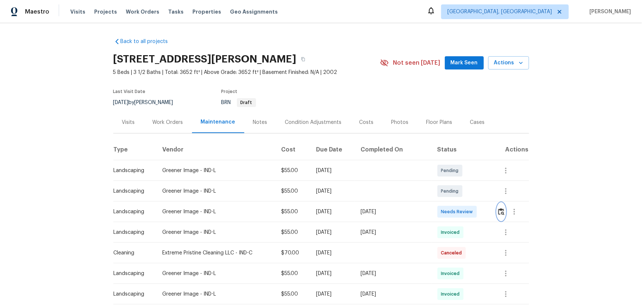
click at [457, 203] on img "button" at bounding box center [501, 211] width 6 height 7
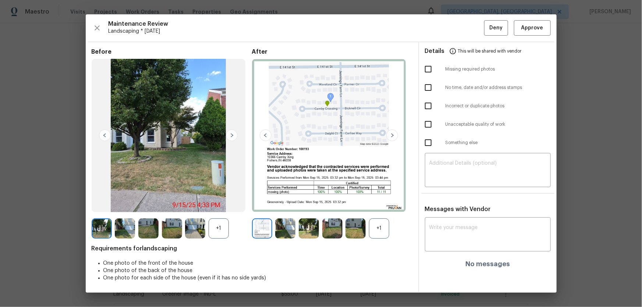
click at [373, 203] on div "+1" at bounding box center [379, 229] width 20 height 20
click at [217, 203] on div "+1" at bounding box center [219, 229] width 20 height 20
click at [288, 203] on img at bounding box center [285, 229] width 20 height 20
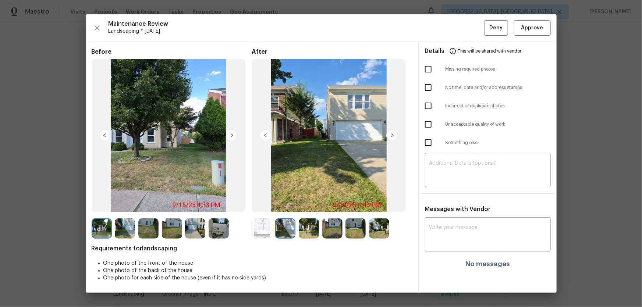
click at [312, 203] on img at bounding box center [309, 229] width 20 height 20
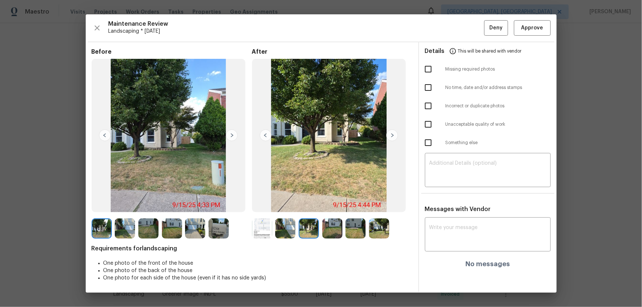
click at [324, 203] on img at bounding box center [332, 229] width 20 height 20
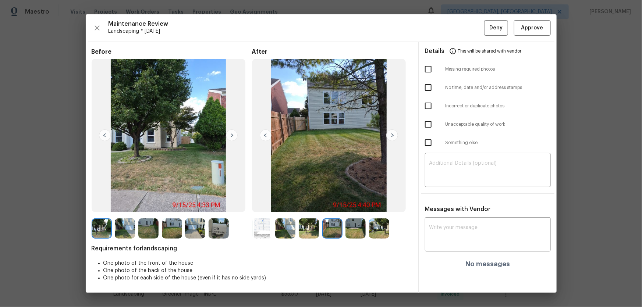
click at [358, 203] on img at bounding box center [355, 229] width 20 height 20
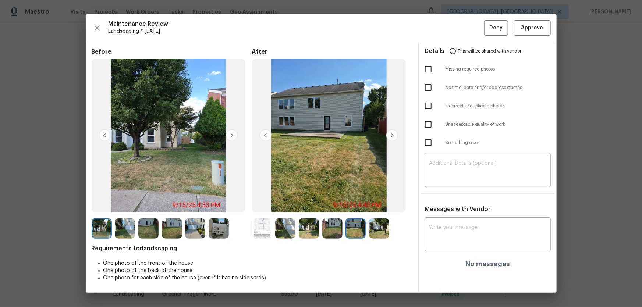
click at [378, 203] on img at bounding box center [379, 229] width 20 height 20
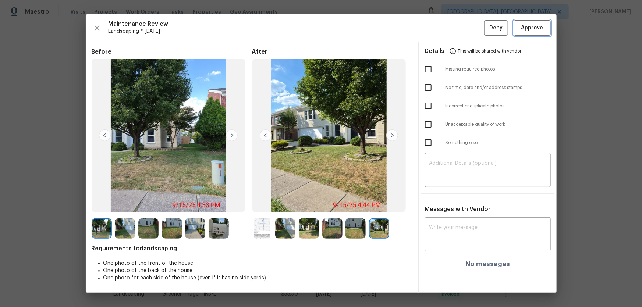
click at [457, 30] on span "Approve" at bounding box center [532, 28] width 22 height 9
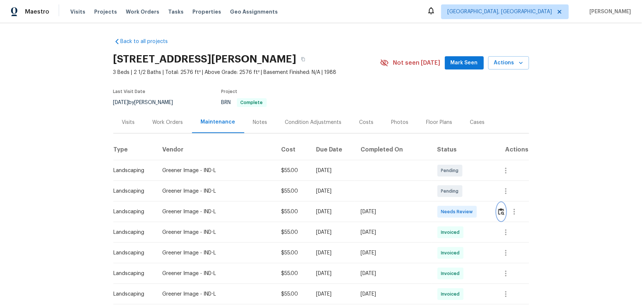
click at [457, 203] on img "button" at bounding box center [501, 211] width 6 height 7
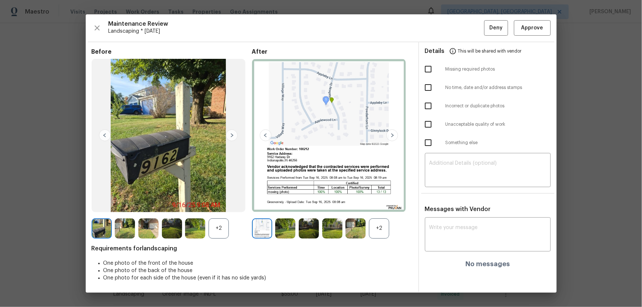
click at [372, 203] on div "+2" at bounding box center [379, 229] width 20 height 20
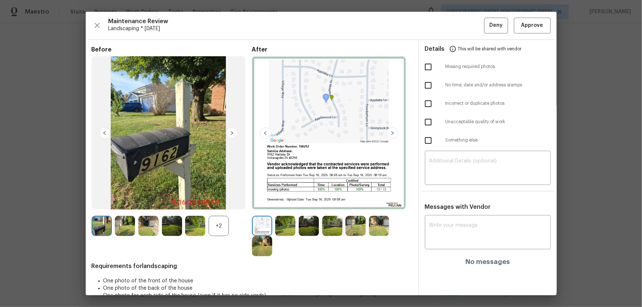
drag, startPoint x: 232, startPoint y: 233, endPoint x: 224, endPoint y: 231, distance: 7.9
click at [231, 203] on div "+2" at bounding box center [172, 226] width 160 height 20
click at [224, 203] on div "+2" at bounding box center [219, 226] width 20 height 20
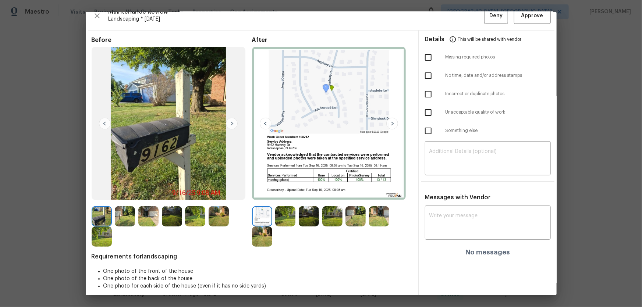
scroll to position [15, 0]
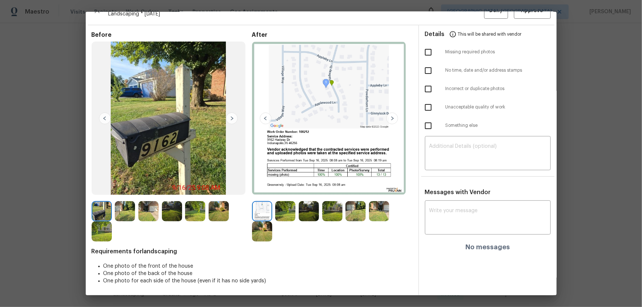
click at [287, 203] on img at bounding box center [285, 211] width 20 height 20
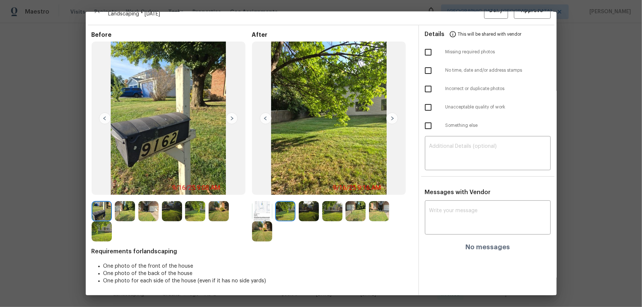
click at [306, 203] on img at bounding box center [309, 211] width 20 height 20
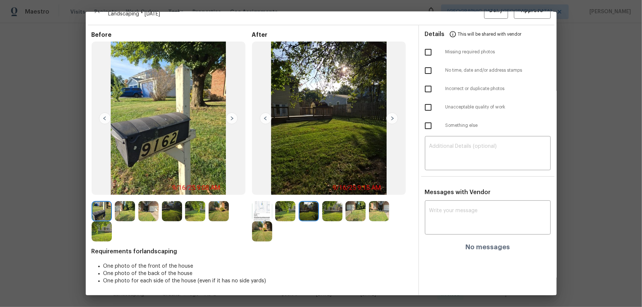
click at [334, 203] on img at bounding box center [332, 211] width 20 height 20
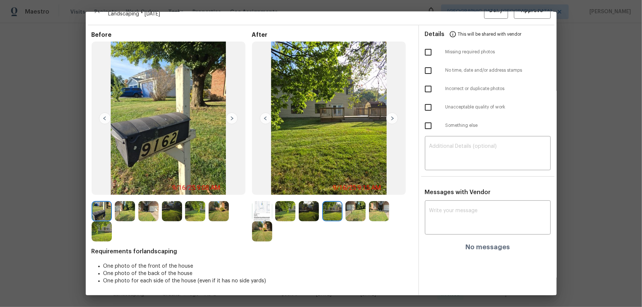
click at [362, 203] on img at bounding box center [355, 211] width 20 height 20
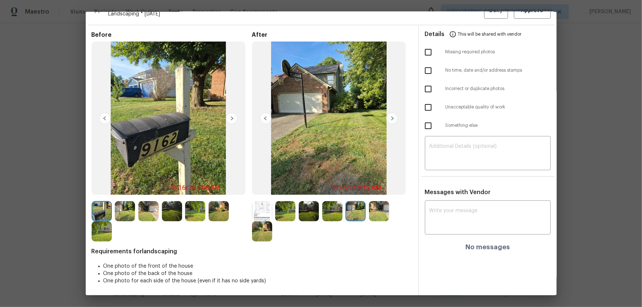
click at [370, 203] on img at bounding box center [379, 211] width 20 height 20
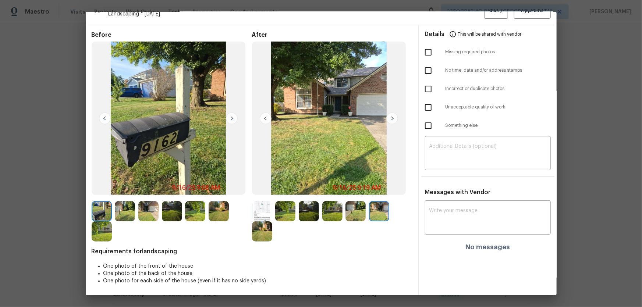
click at [256, 203] on img at bounding box center [262, 231] width 20 height 20
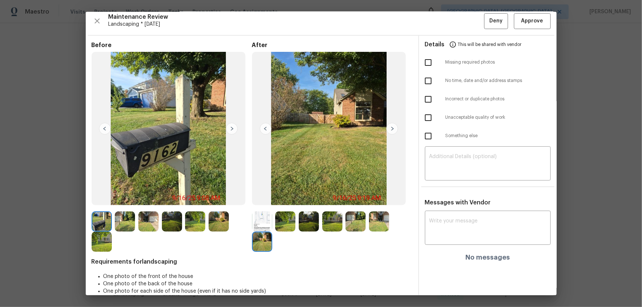
scroll to position [0, 0]
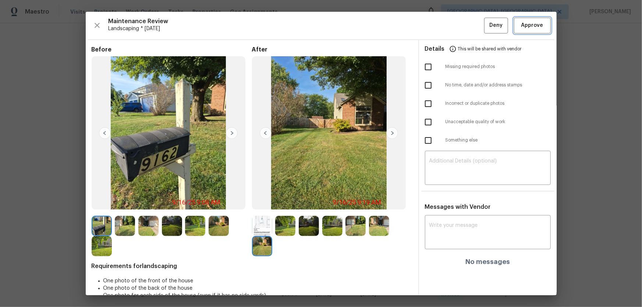
drag, startPoint x: 526, startPoint y: 28, endPoint x: 485, endPoint y: 48, distance: 46.1
click at [457, 28] on span "Approve" at bounding box center [532, 25] width 22 height 9
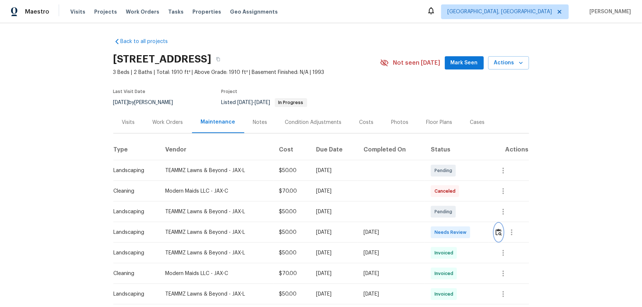
click at [457, 203] on img "button" at bounding box center [499, 232] width 6 height 7
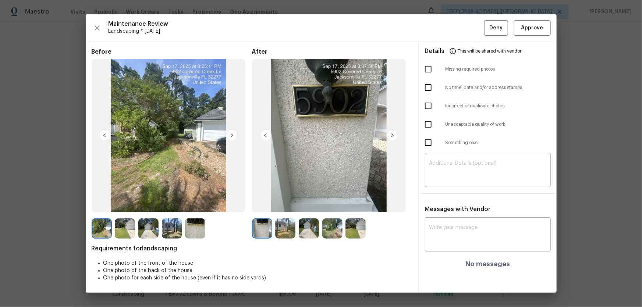
click at [282, 203] on img at bounding box center [285, 229] width 20 height 20
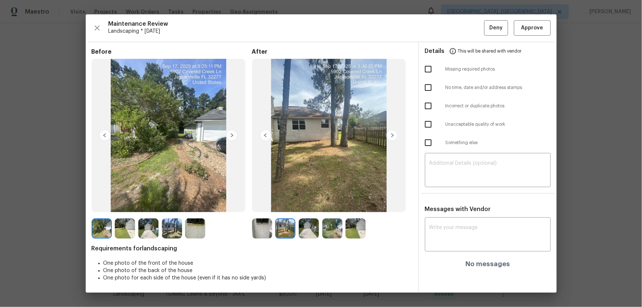
click at [305, 203] on img at bounding box center [309, 229] width 20 height 20
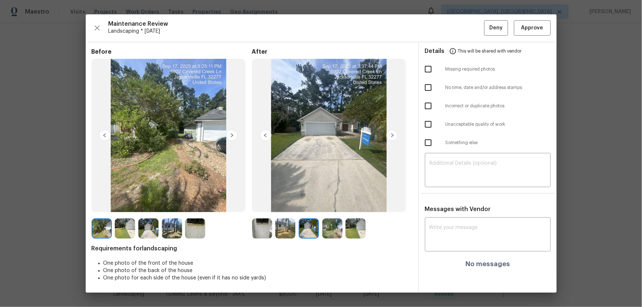
click at [327, 203] on img at bounding box center [332, 229] width 20 height 20
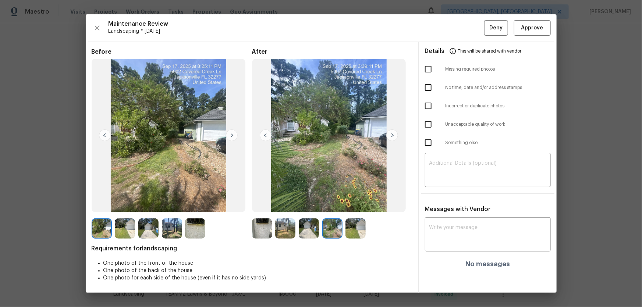
click at [354, 203] on img at bounding box center [355, 229] width 20 height 20
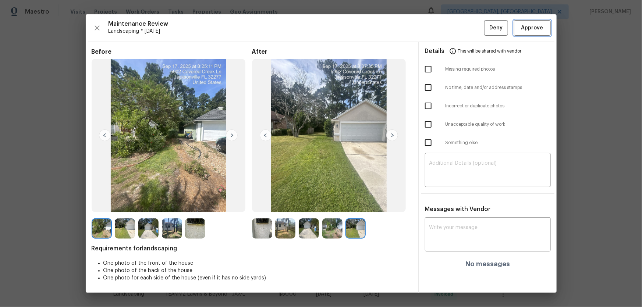
click at [457, 31] on span "Approve" at bounding box center [532, 28] width 22 height 9
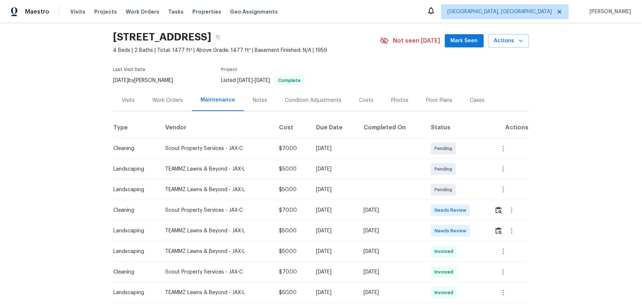
scroll to position [33, 0]
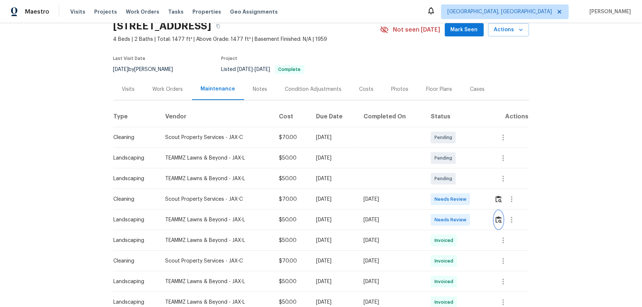
click at [457, 203] on img "button" at bounding box center [499, 219] width 6 height 7
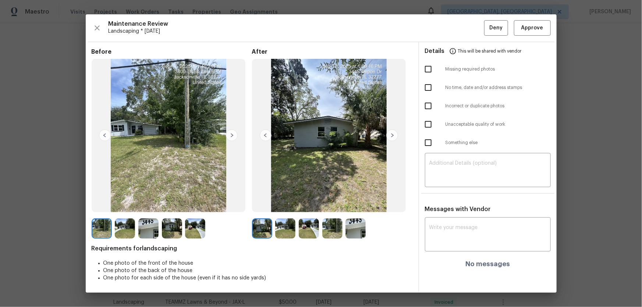
click at [287, 203] on img at bounding box center [285, 229] width 20 height 20
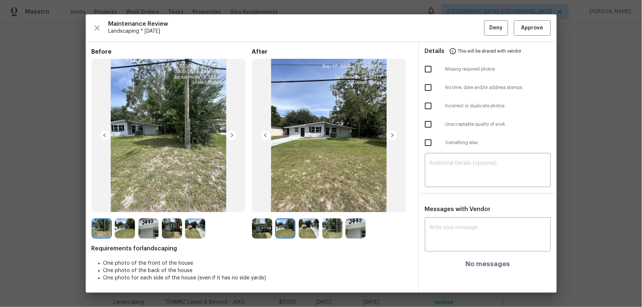
click at [305, 203] on img at bounding box center [309, 229] width 20 height 20
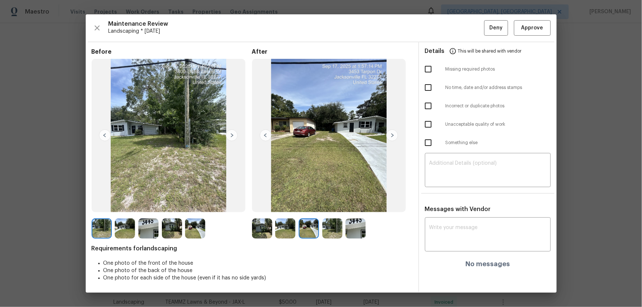
click at [329, 203] on img at bounding box center [332, 229] width 20 height 20
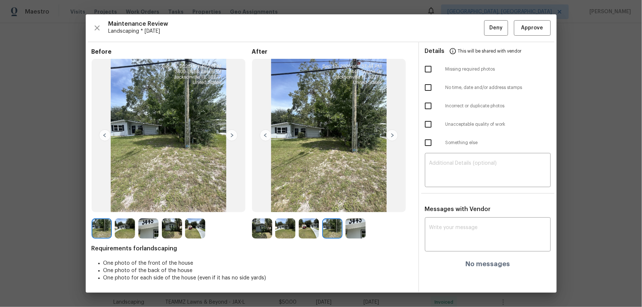
click at [351, 203] on img at bounding box center [355, 229] width 20 height 20
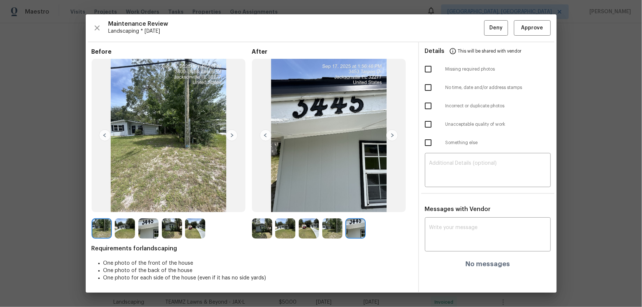
click at [457, 37] on div "Maintenance Review Landscaping * [DATE] Deny Approve Before After Requirements …" at bounding box center [321, 153] width 471 height 279
click at [457, 32] on span "Approve" at bounding box center [532, 28] width 22 height 9
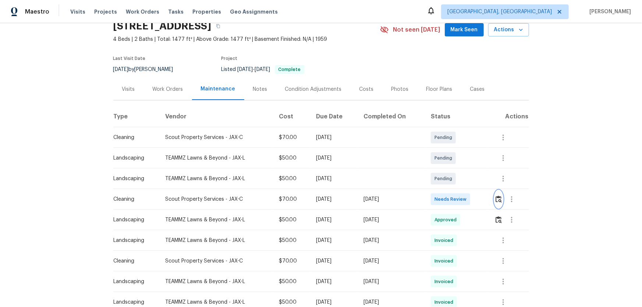
click at [457, 199] on img "button" at bounding box center [499, 199] width 6 height 7
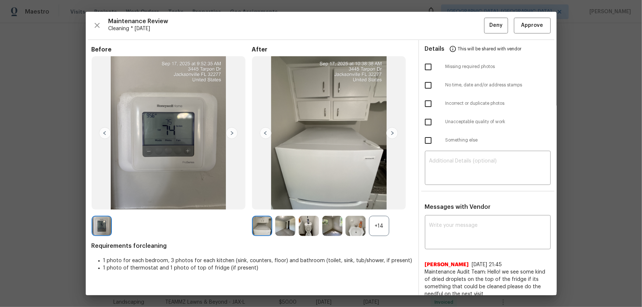
click at [380, 203] on div "+14" at bounding box center [379, 226] width 20 height 20
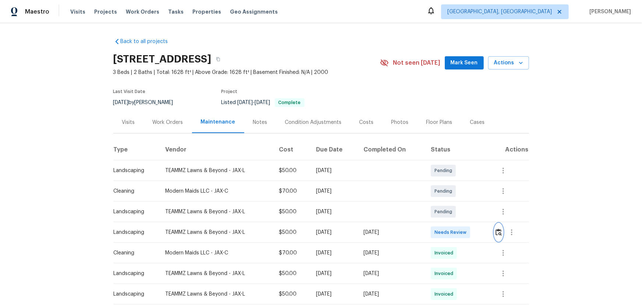
click at [457, 203] on img "button" at bounding box center [499, 232] width 6 height 7
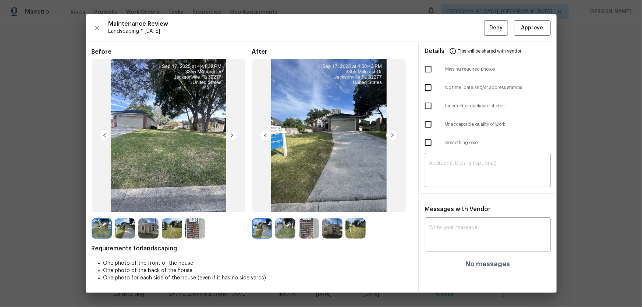
click at [284, 203] on img at bounding box center [285, 229] width 20 height 20
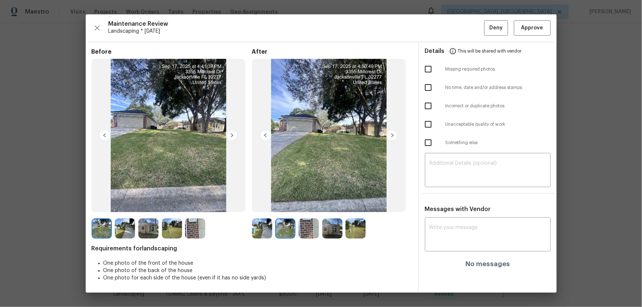
click at [308, 203] on img at bounding box center [309, 229] width 20 height 20
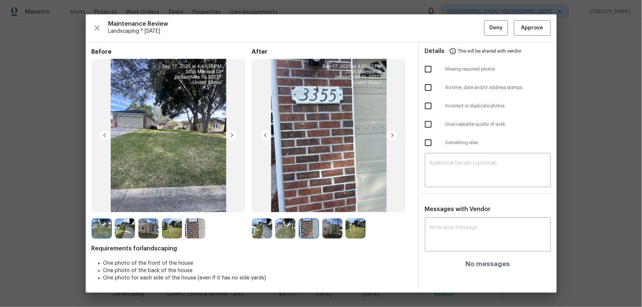
click at [328, 203] on img at bounding box center [332, 229] width 20 height 20
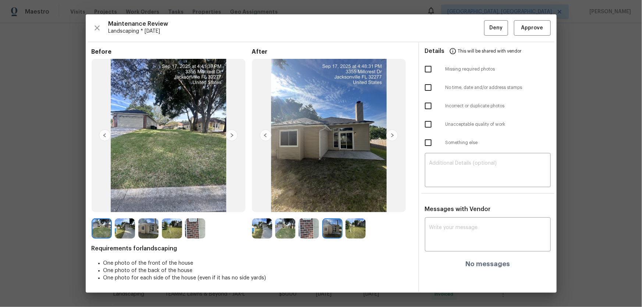
click at [350, 203] on img at bounding box center [355, 229] width 20 height 20
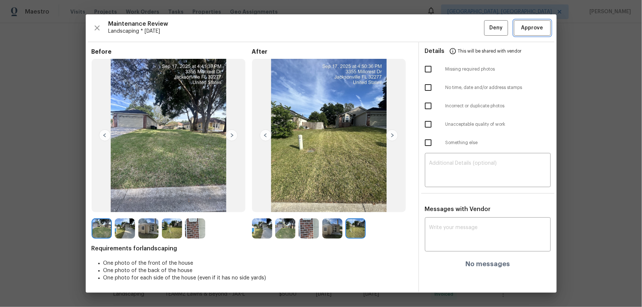
click at [457, 28] on span "Approve" at bounding box center [532, 28] width 22 height 9
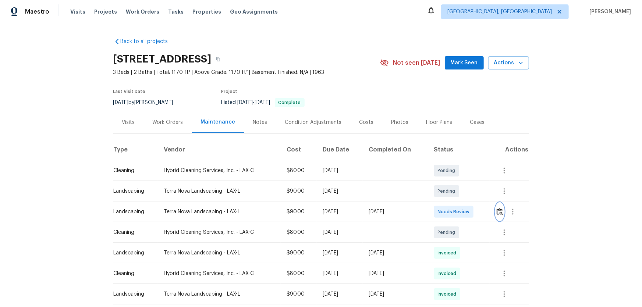
click at [457, 203] on img "button" at bounding box center [500, 211] width 6 height 7
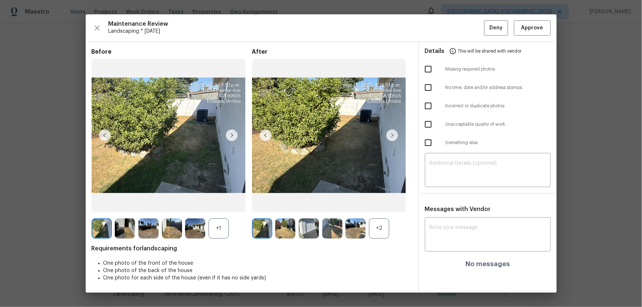
click at [380, 203] on div "+2" at bounding box center [379, 229] width 20 height 20
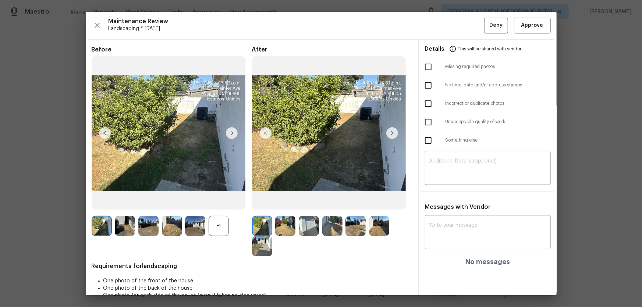
click at [222, 203] on div "+1" at bounding box center [219, 226] width 20 height 20
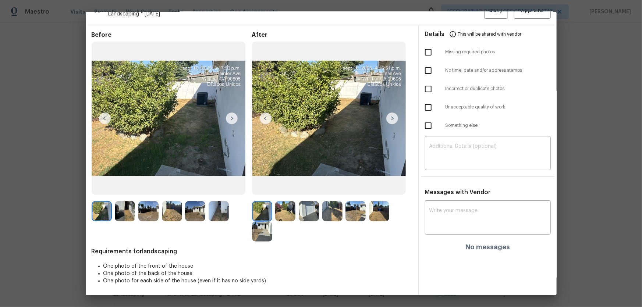
click at [286, 203] on img at bounding box center [285, 211] width 20 height 20
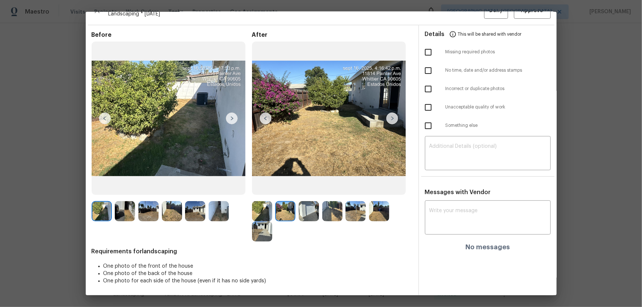
click at [306, 203] on img at bounding box center [309, 211] width 20 height 20
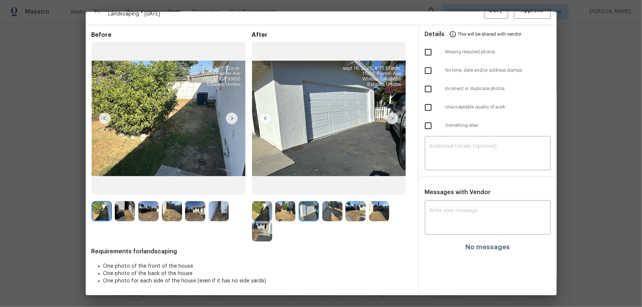
click at [334, 203] on img at bounding box center [332, 211] width 20 height 20
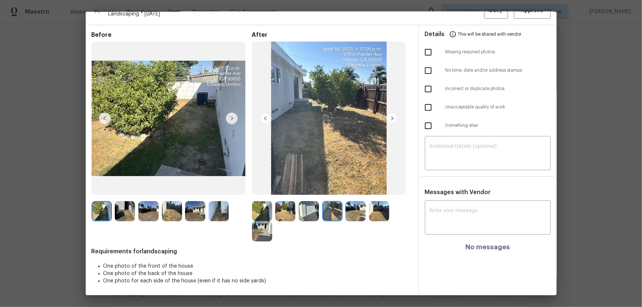
click at [352, 203] on img at bounding box center [355, 211] width 20 height 20
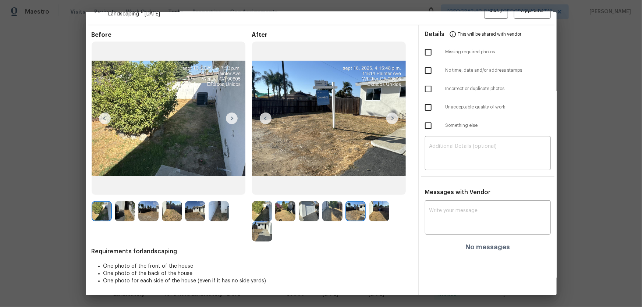
click at [375, 203] on img at bounding box center [379, 211] width 20 height 20
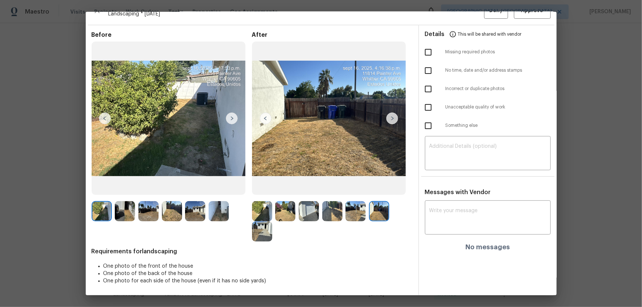
click at [263, 203] on img at bounding box center [262, 231] width 20 height 20
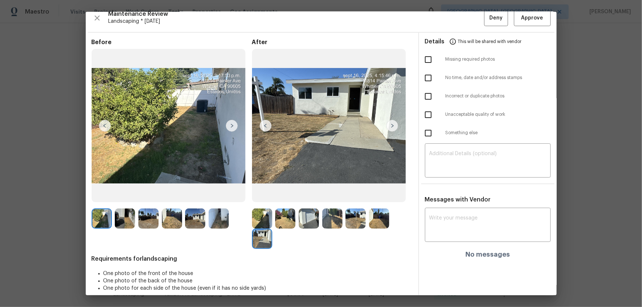
scroll to position [0, 0]
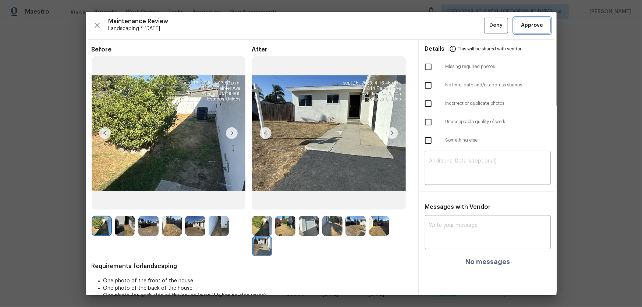
click at [457, 24] on span "Approve" at bounding box center [532, 25] width 22 height 9
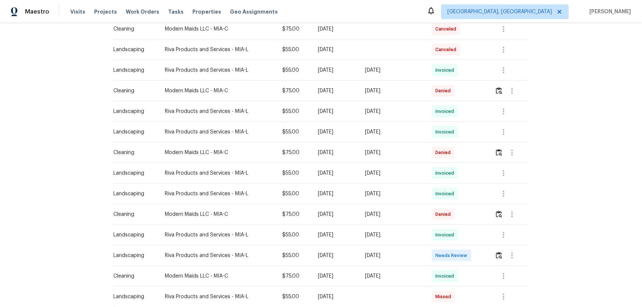
scroll to position [234, 0]
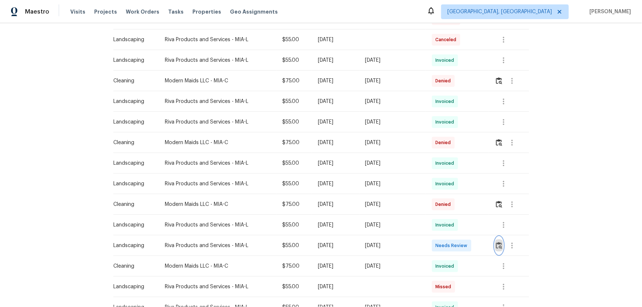
click at [457, 203] on button "button" at bounding box center [499, 246] width 8 height 18
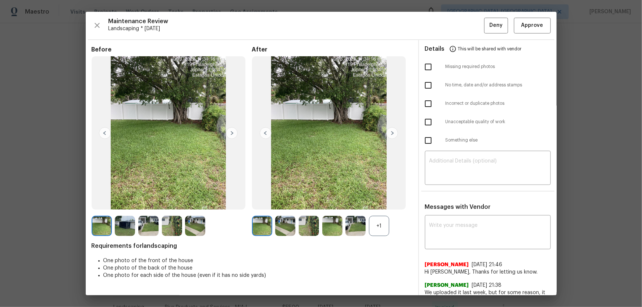
click at [380, 203] on div "+1" at bounding box center [379, 226] width 20 height 20
click at [273, 203] on div at bounding box center [264, 226] width 24 height 20
click at [286, 203] on img at bounding box center [285, 226] width 20 height 20
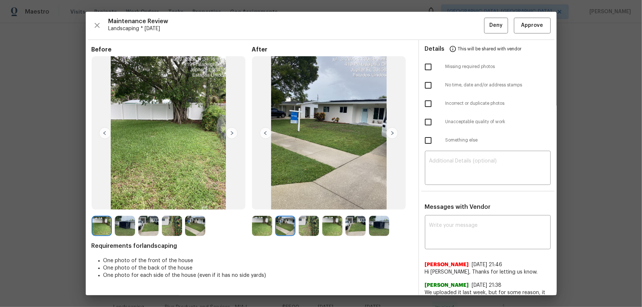
click at [306, 203] on img at bounding box center [309, 226] width 20 height 20
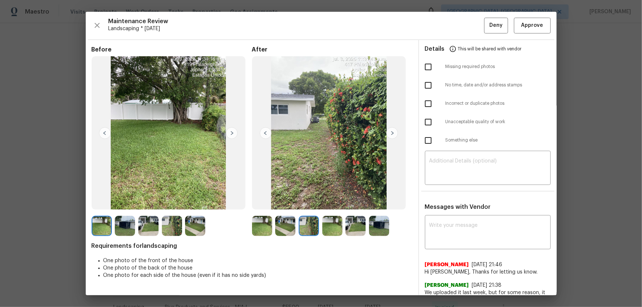
click at [327, 203] on img at bounding box center [332, 226] width 20 height 20
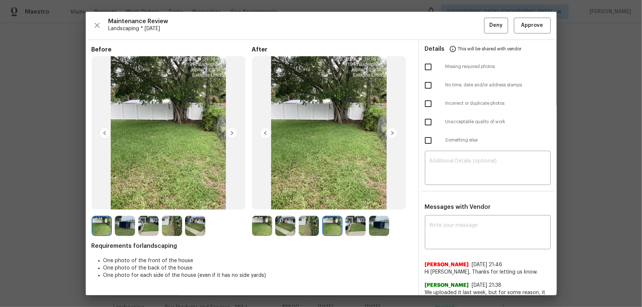
click at [351, 203] on img at bounding box center [355, 226] width 20 height 20
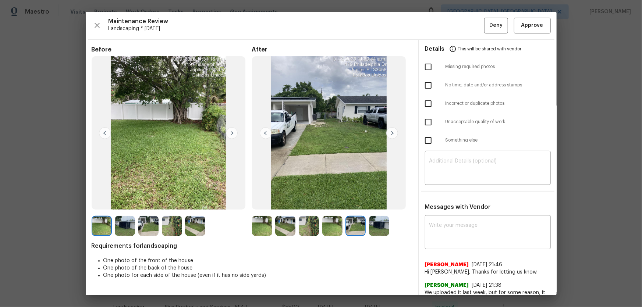
click at [372, 203] on img at bounding box center [379, 226] width 20 height 20
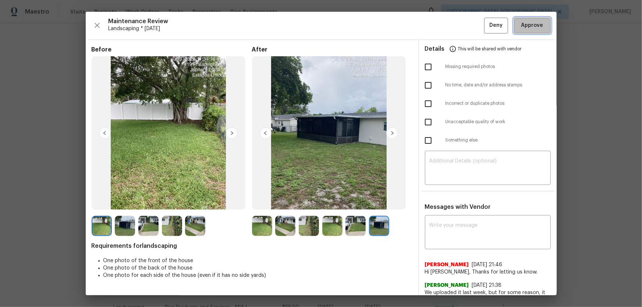
click at [457, 25] on span "Approve" at bounding box center [532, 25] width 22 height 9
